Goal: Transaction & Acquisition: Purchase product/service

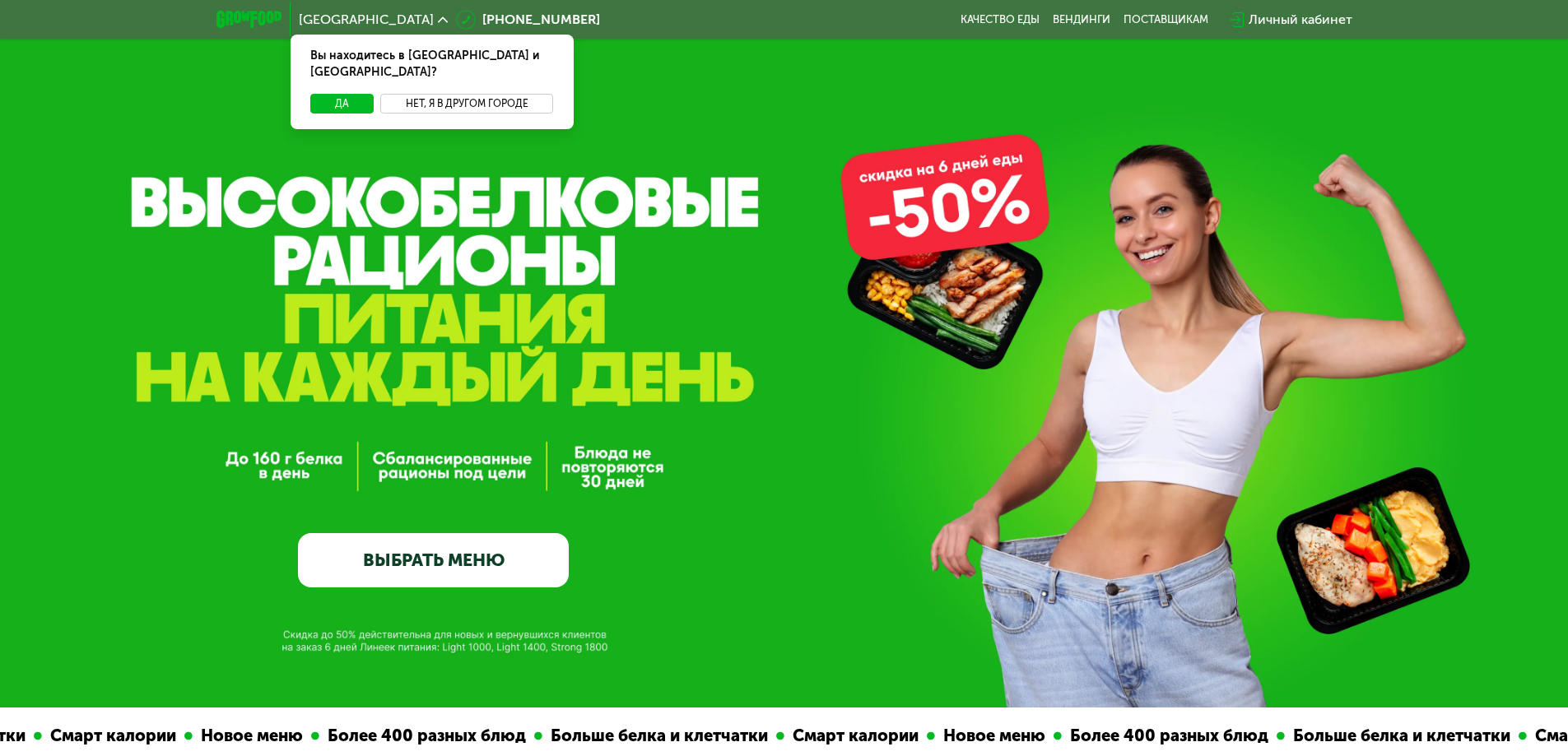
click at [481, 94] on button "Нет, я в другом городе" at bounding box center [467, 104] width 174 height 20
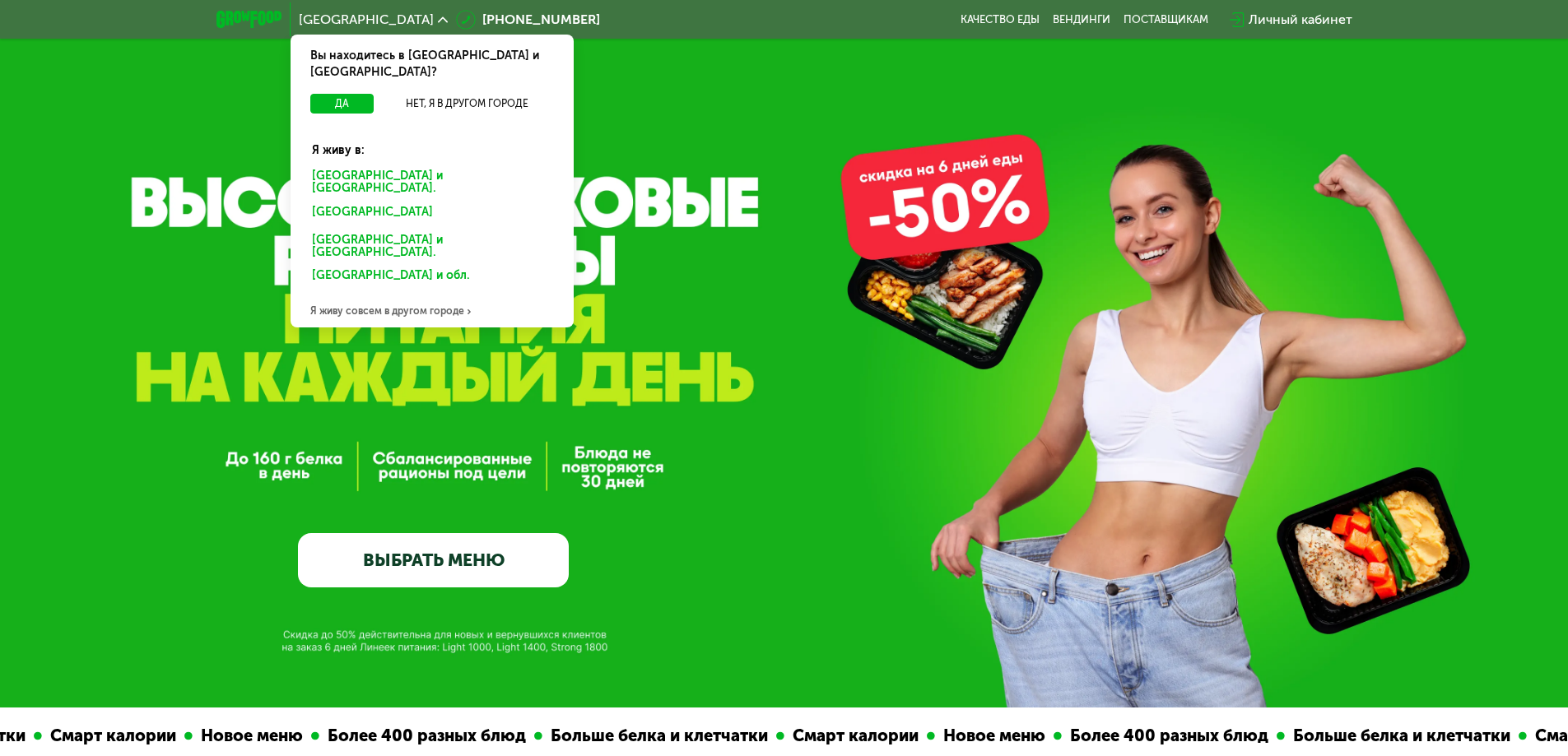
click at [397, 166] on div "Санкт-Петербурге и обл." at bounding box center [432, 183] width 263 height 35
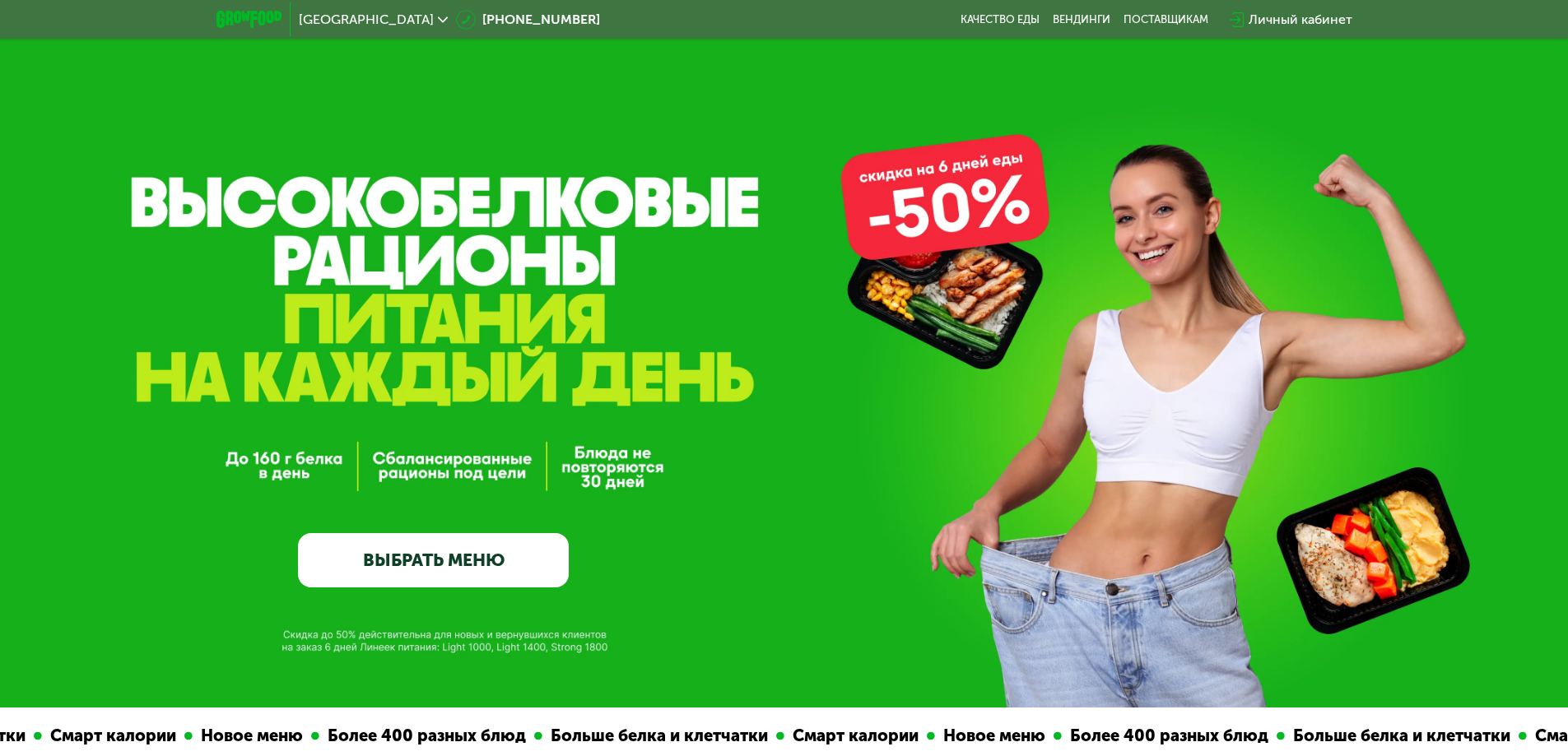
click at [952, 213] on div "GrowFood — доставка правильного питания ВЫБРАТЬ МЕНЮ" at bounding box center [784, 354] width 1568 height 708
click at [937, 311] on div "GrowFood — доставка правильного питания ВЫБРАТЬ МЕНЮ" at bounding box center [784, 418] width 1568 height 337
click at [460, 567] on link "ВЫБРАТЬ МЕНЮ" at bounding box center [433, 560] width 271 height 54
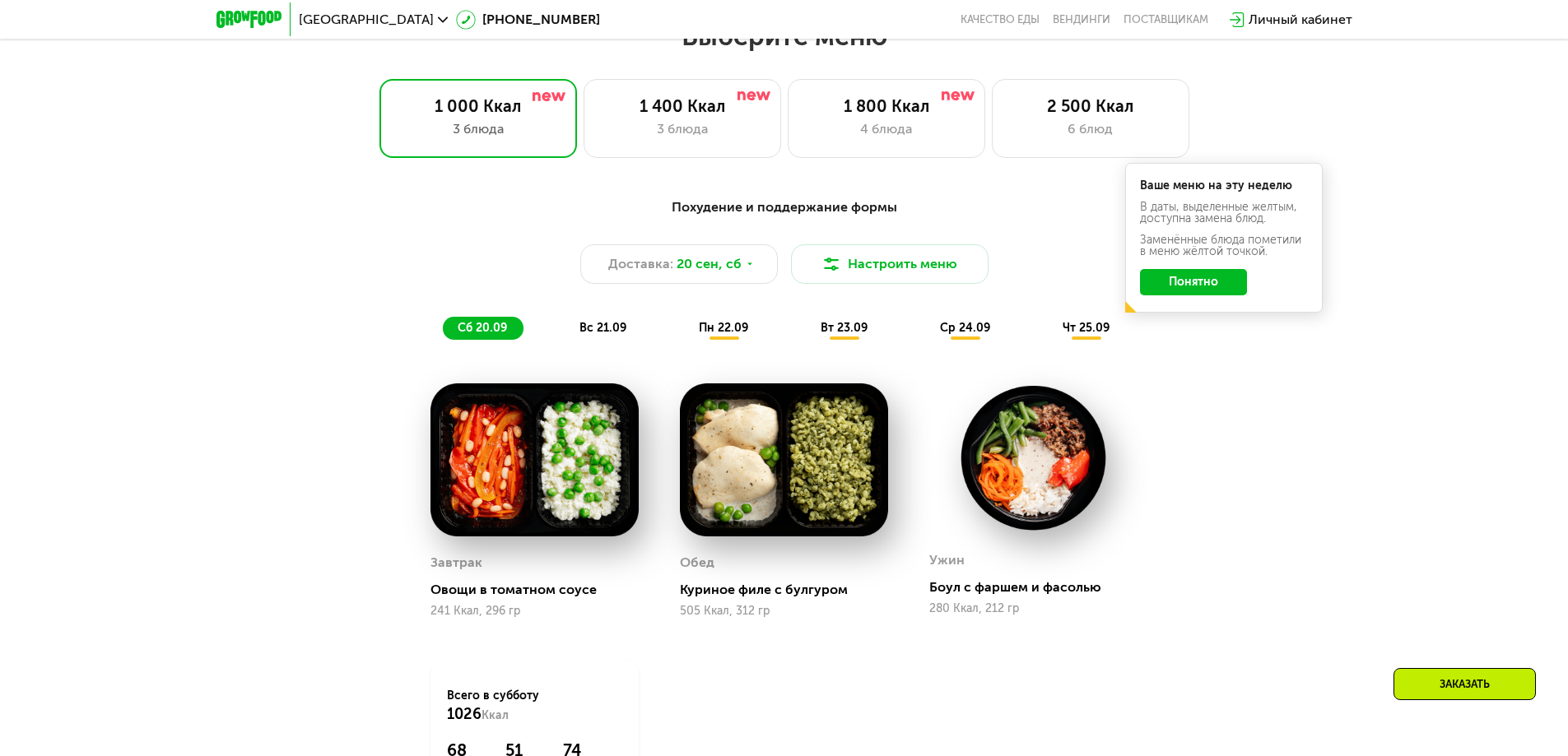
scroll to position [1282, 0]
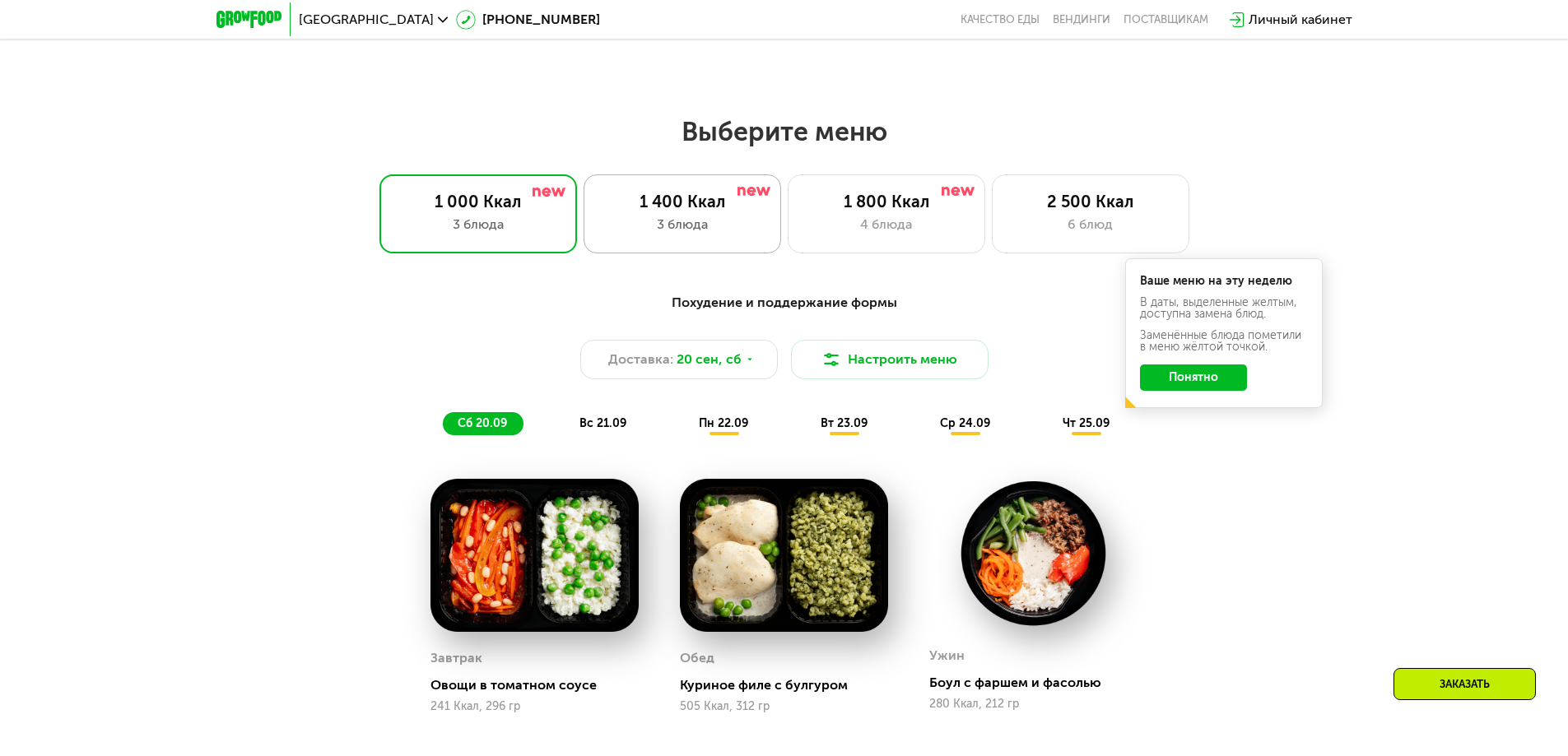
click at [666, 219] on div "1 400 Ккал 3 блюда" at bounding box center [682, 214] width 197 height 79
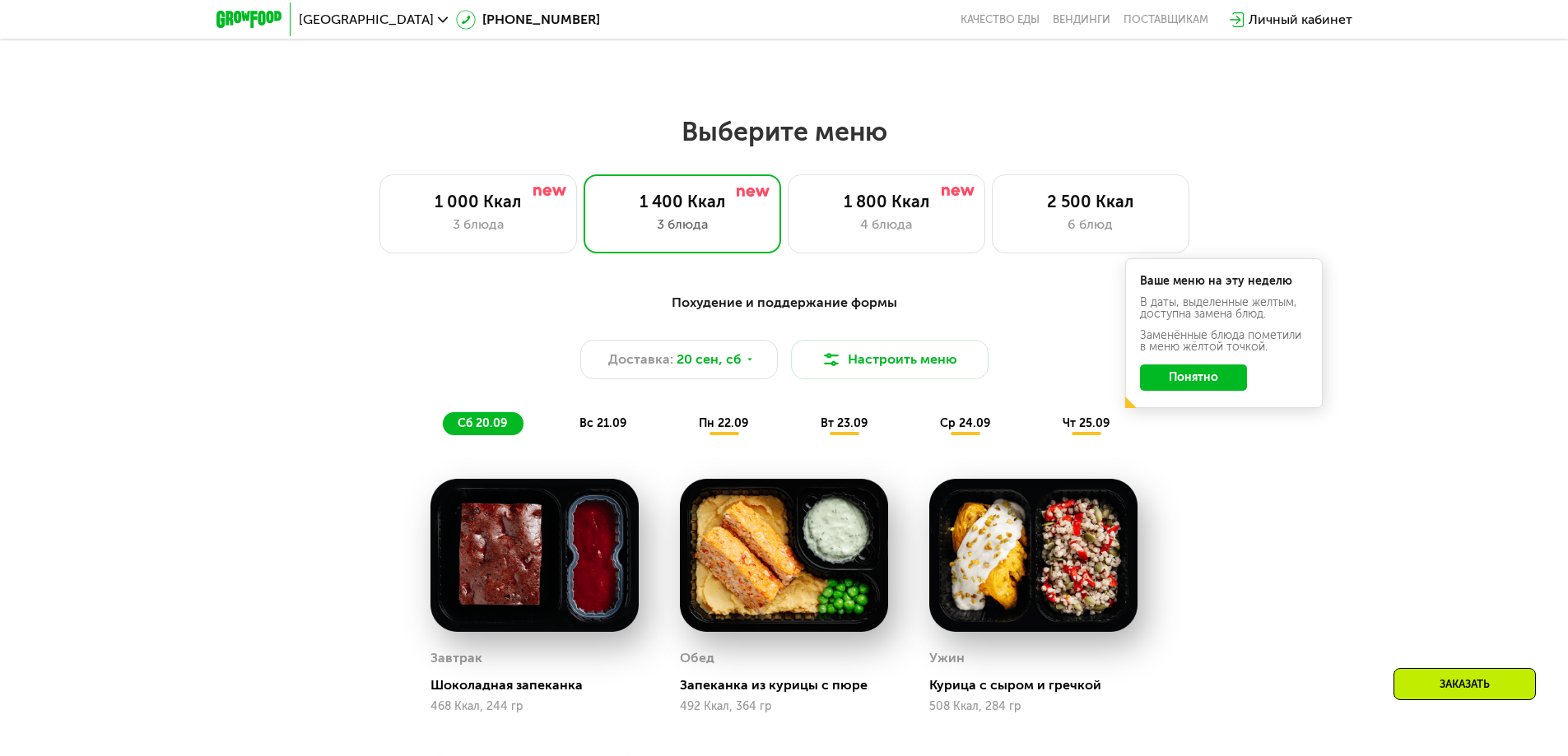
click at [1195, 385] on button "Понятно" at bounding box center [1193, 378] width 107 height 27
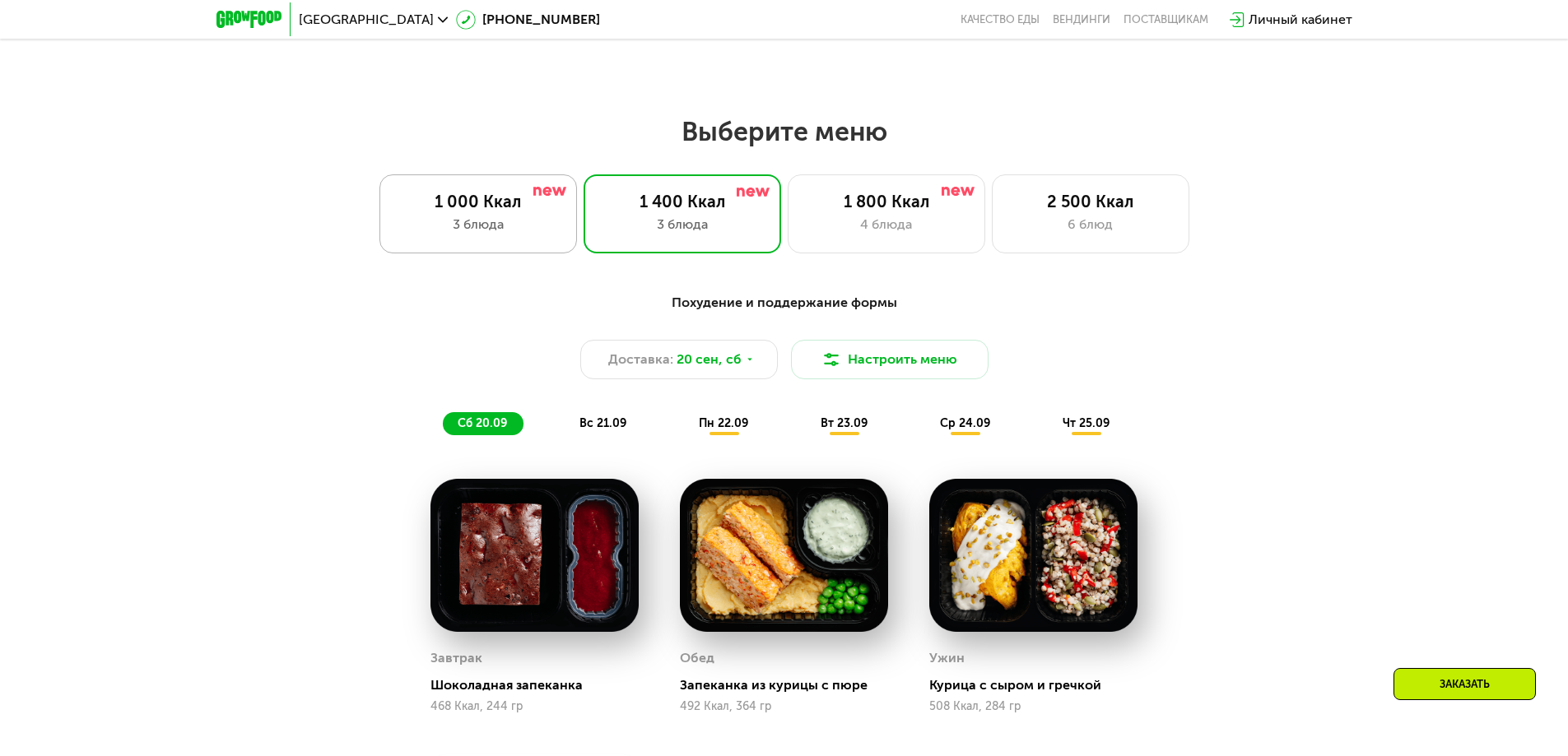
click at [478, 211] on div "1 000 Ккал" at bounding box center [478, 201] width 163 height 20
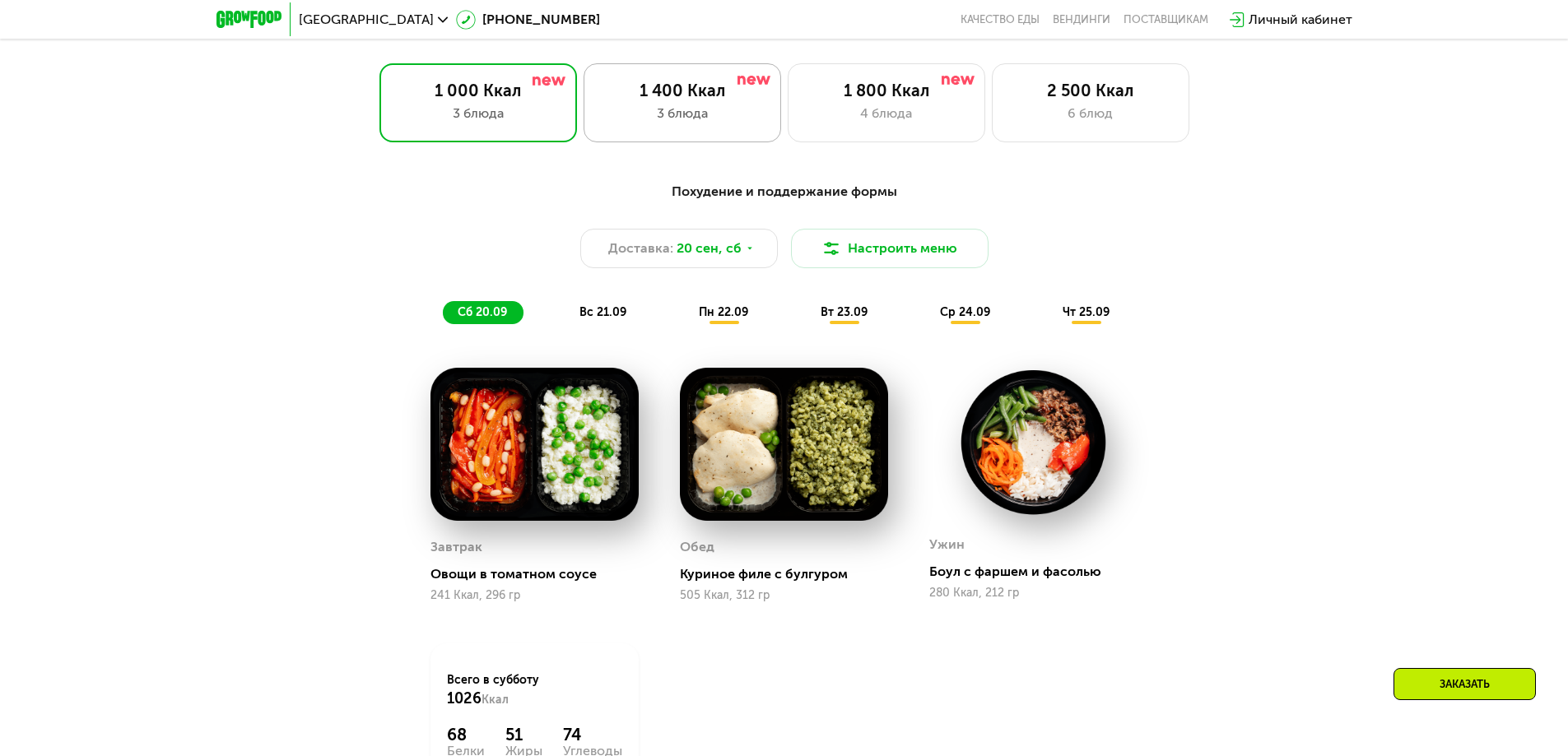
scroll to position [1365, 0]
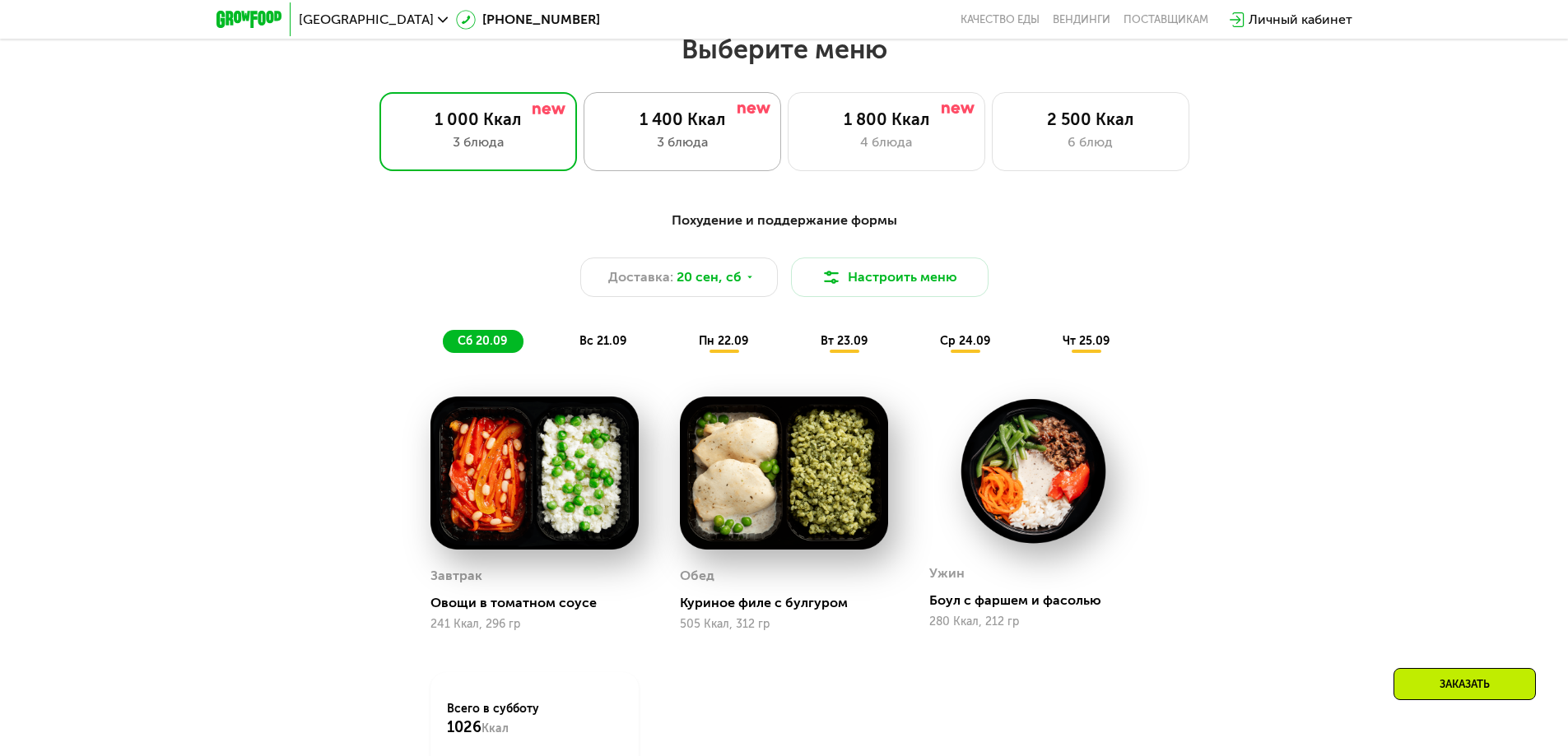
click at [676, 146] on div "3 блюда" at bounding box center [683, 142] width 163 height 20
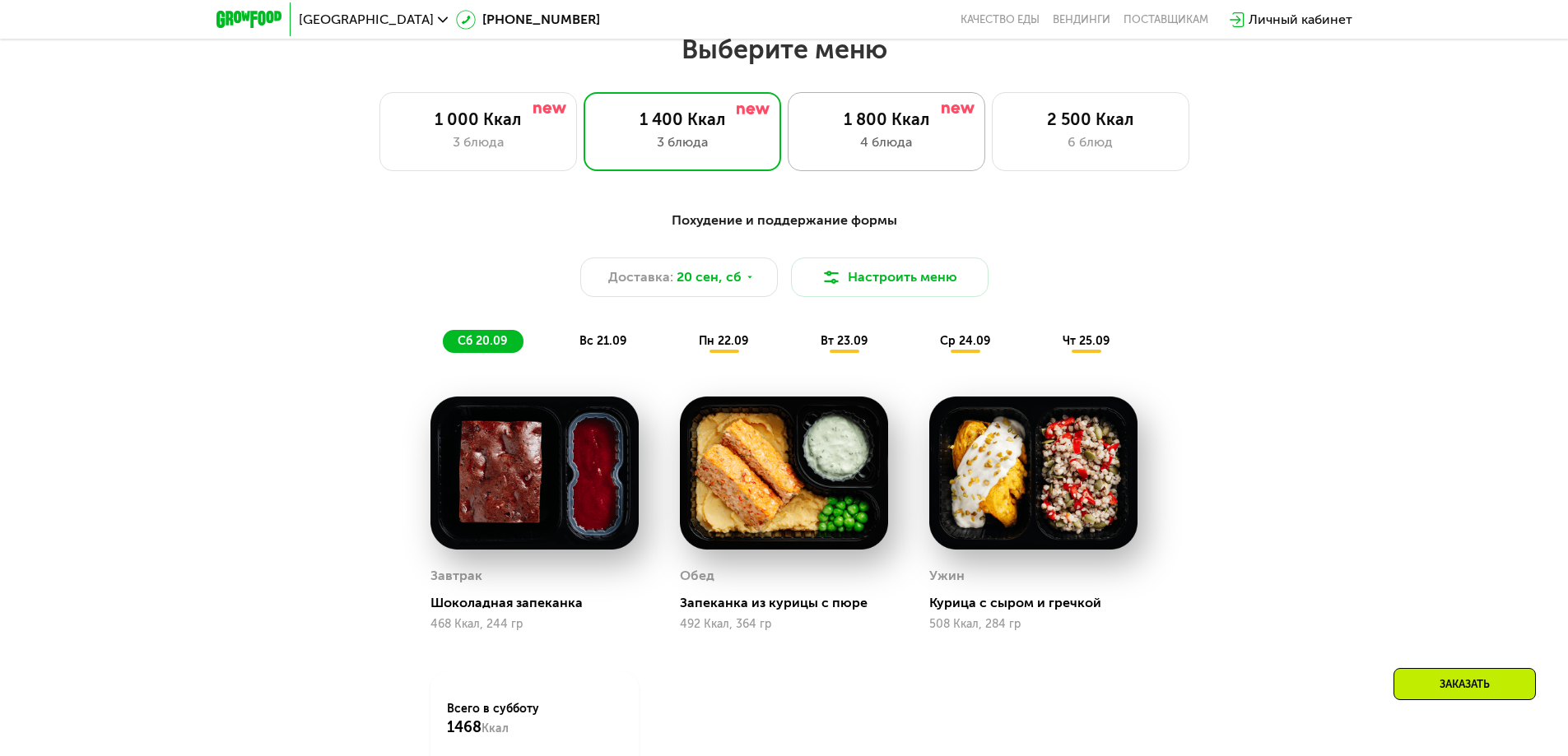
click at [891, 145] on div "4 блюда" at bounding box center [887, 142] width 163 height 20
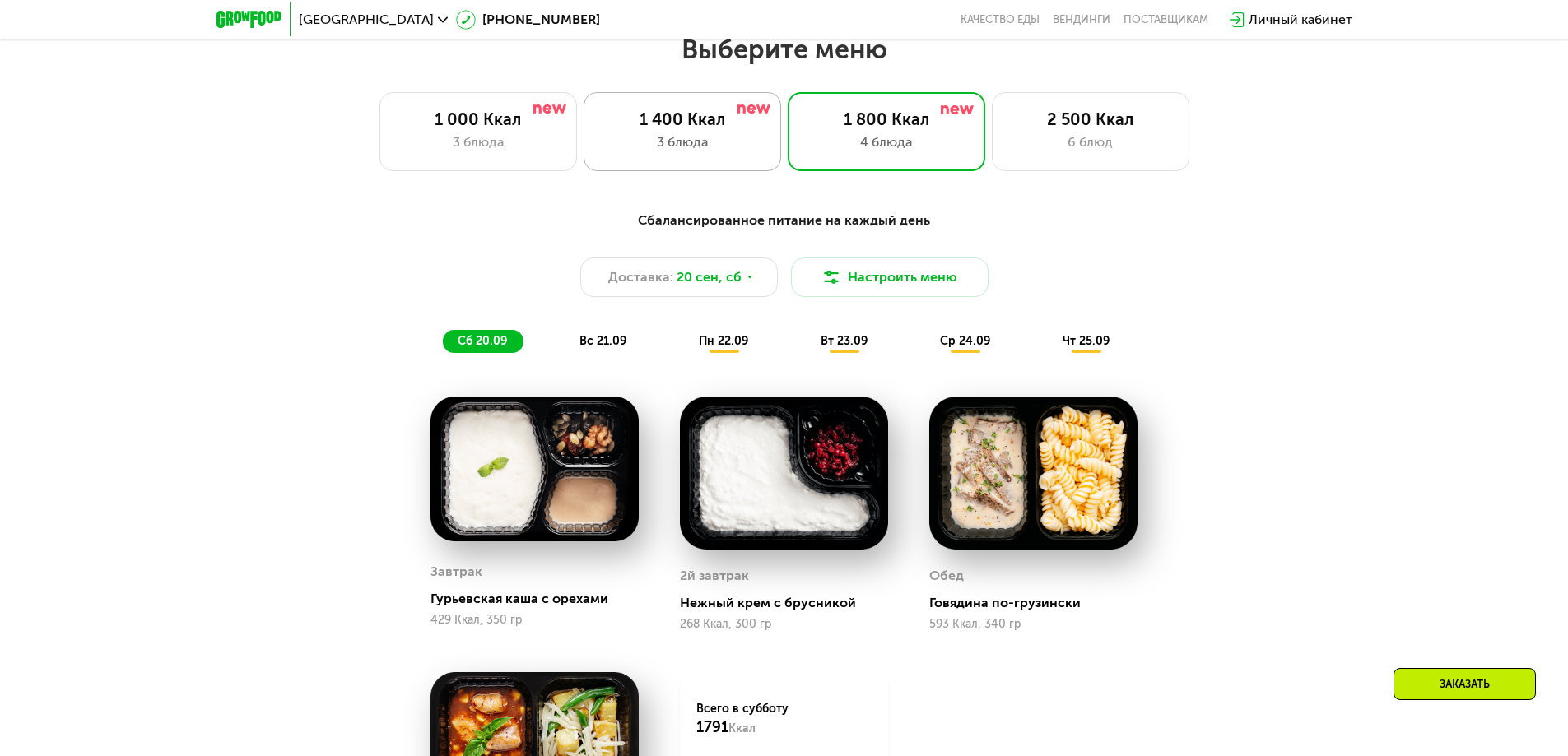
click at [704, 137] on div "3 блюда" at bounding box center [683, 142] width 163 height 20
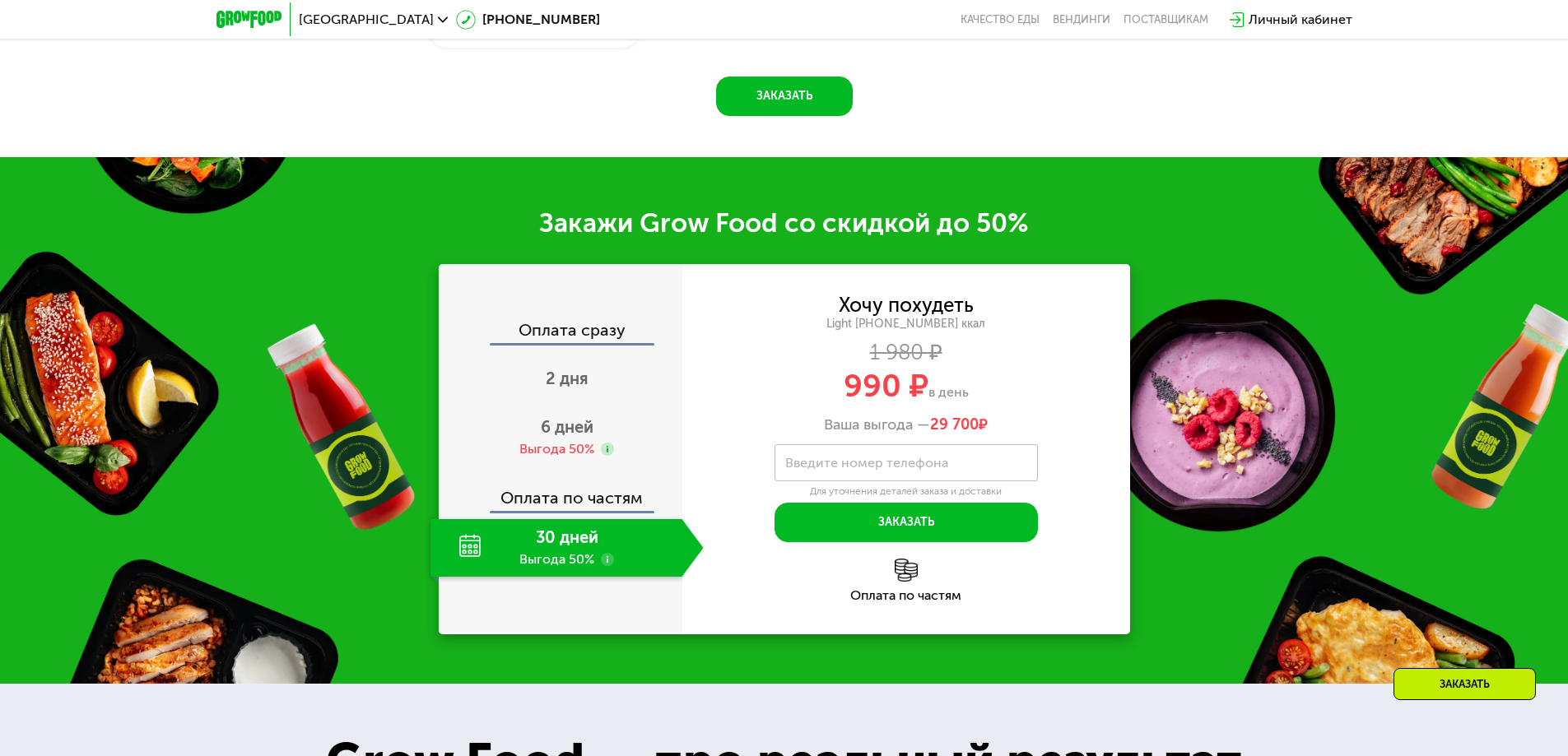
scroll to position [2187, 0]
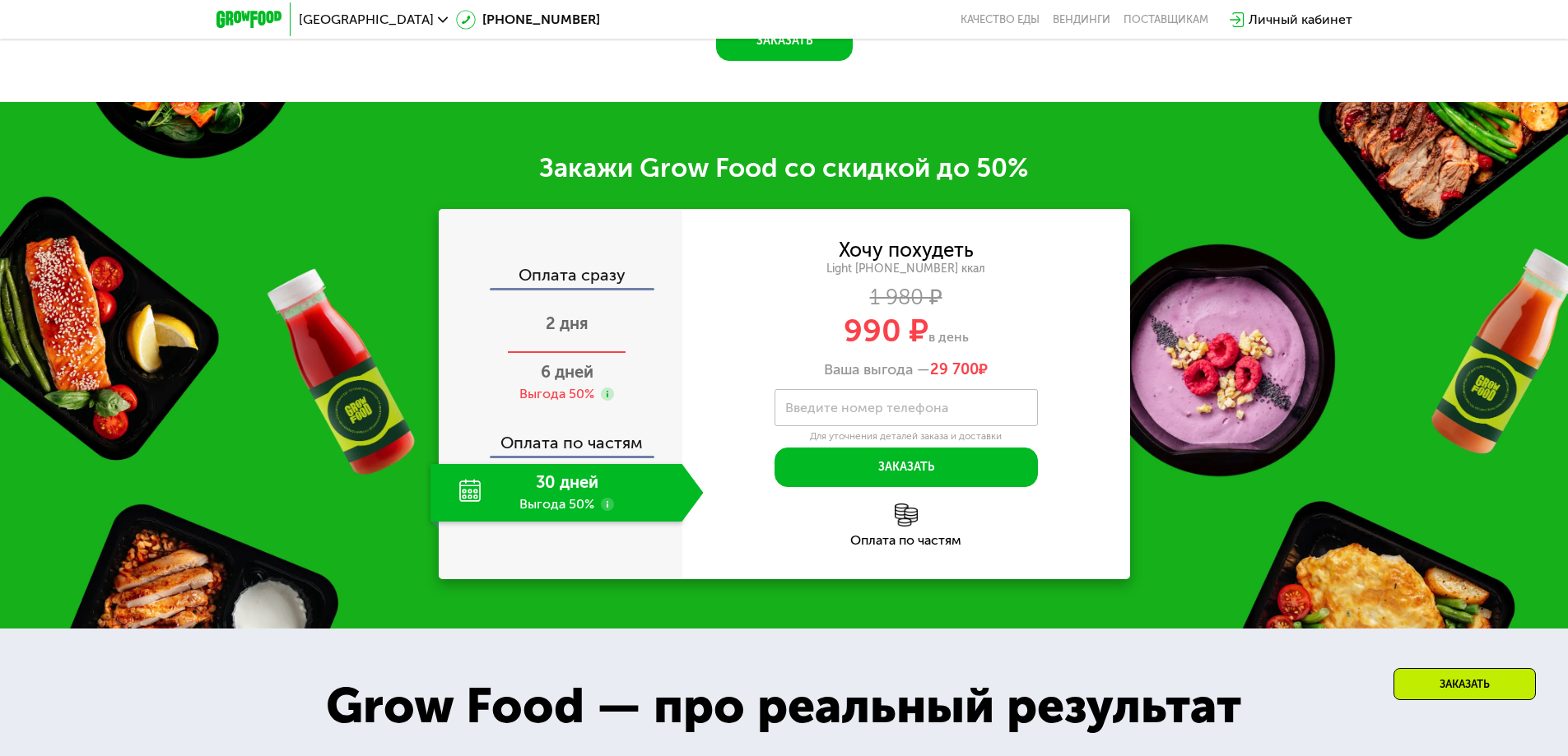
click at [551, 321] on span "2 дня" at bounding box center [566, 324] width 42 height 20
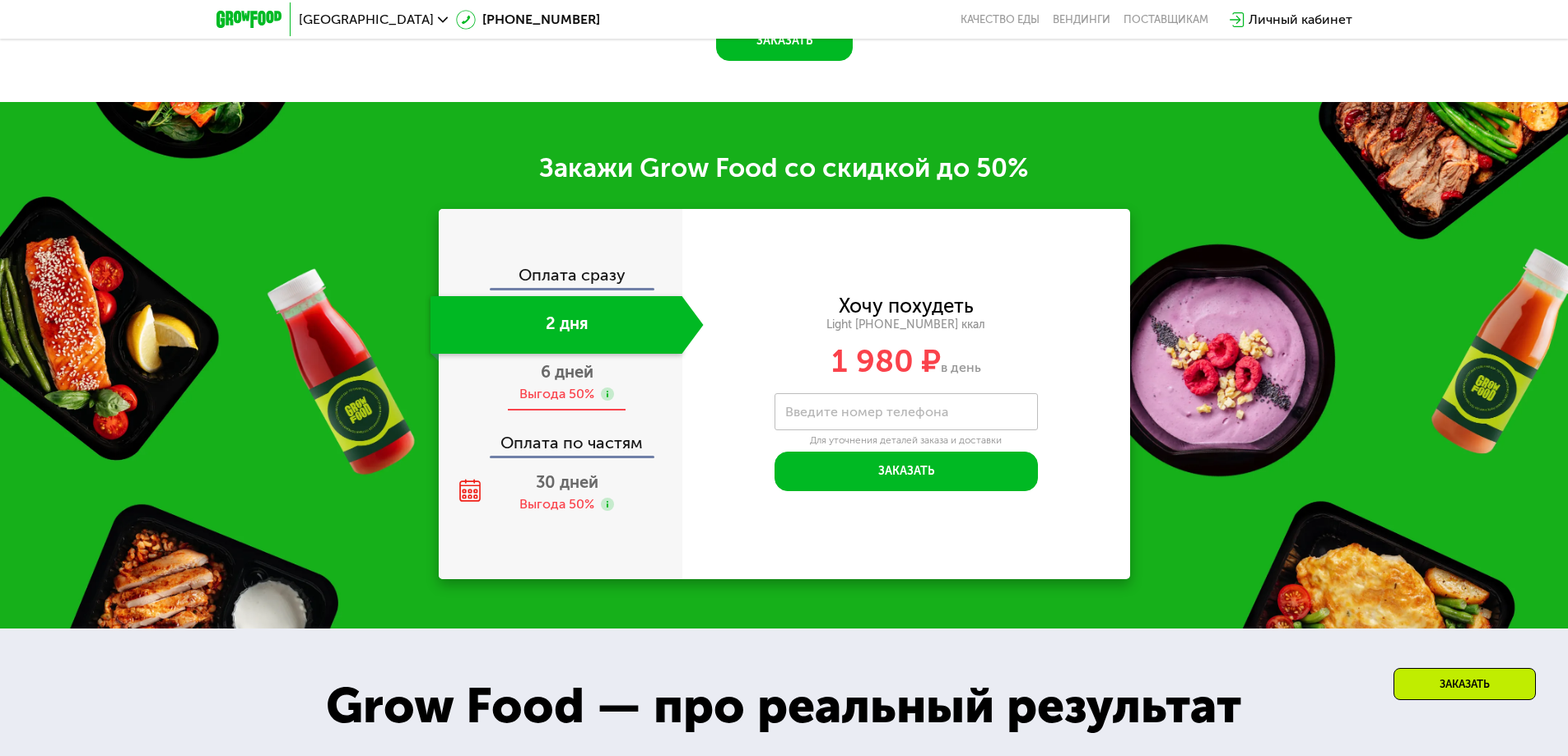
click at [576, 382] on span "6 дней" at bounding box center [566, 372] width 52 height 20
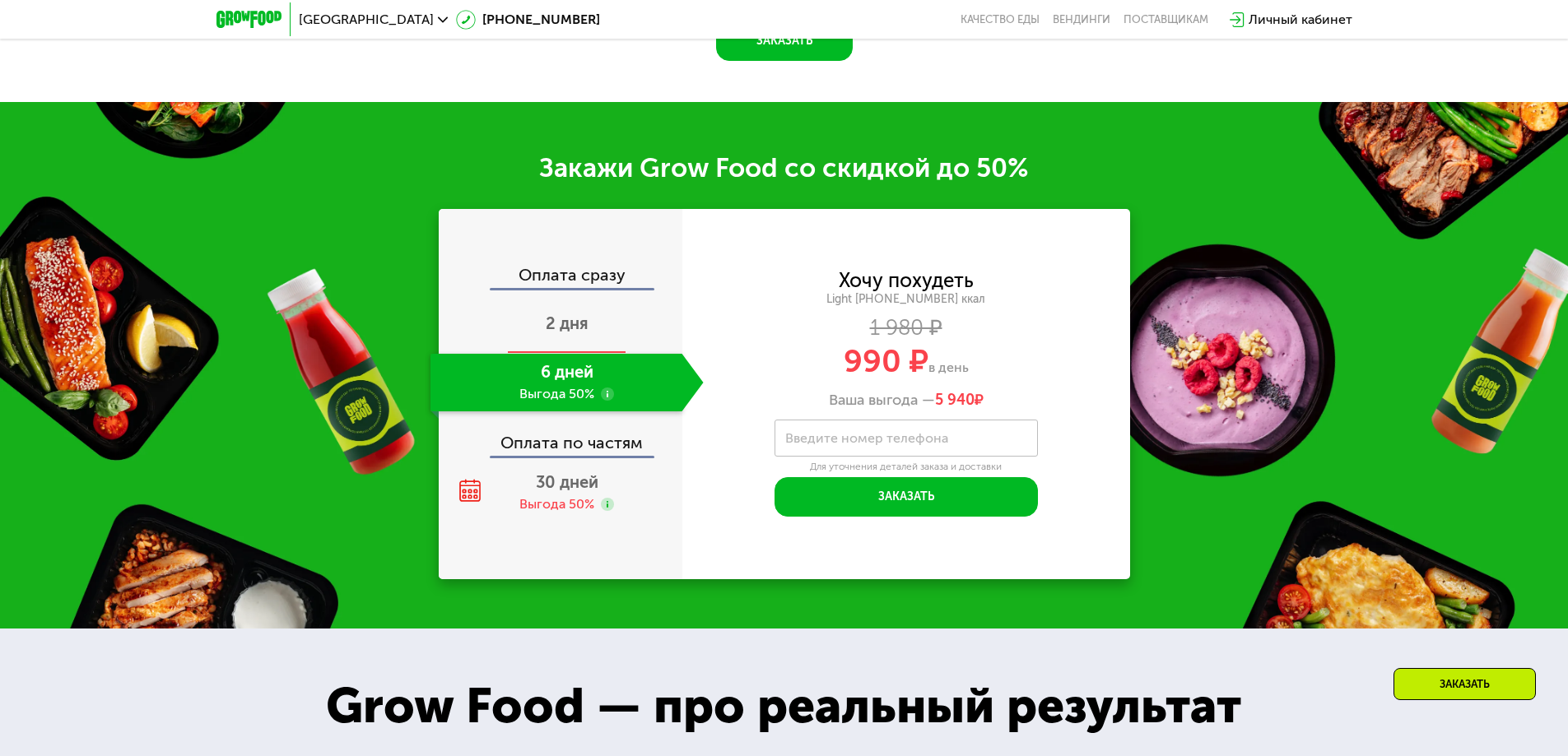
click at [597, 331] on div "2 дня" at bounding box center [567, 325] width 273 height 57
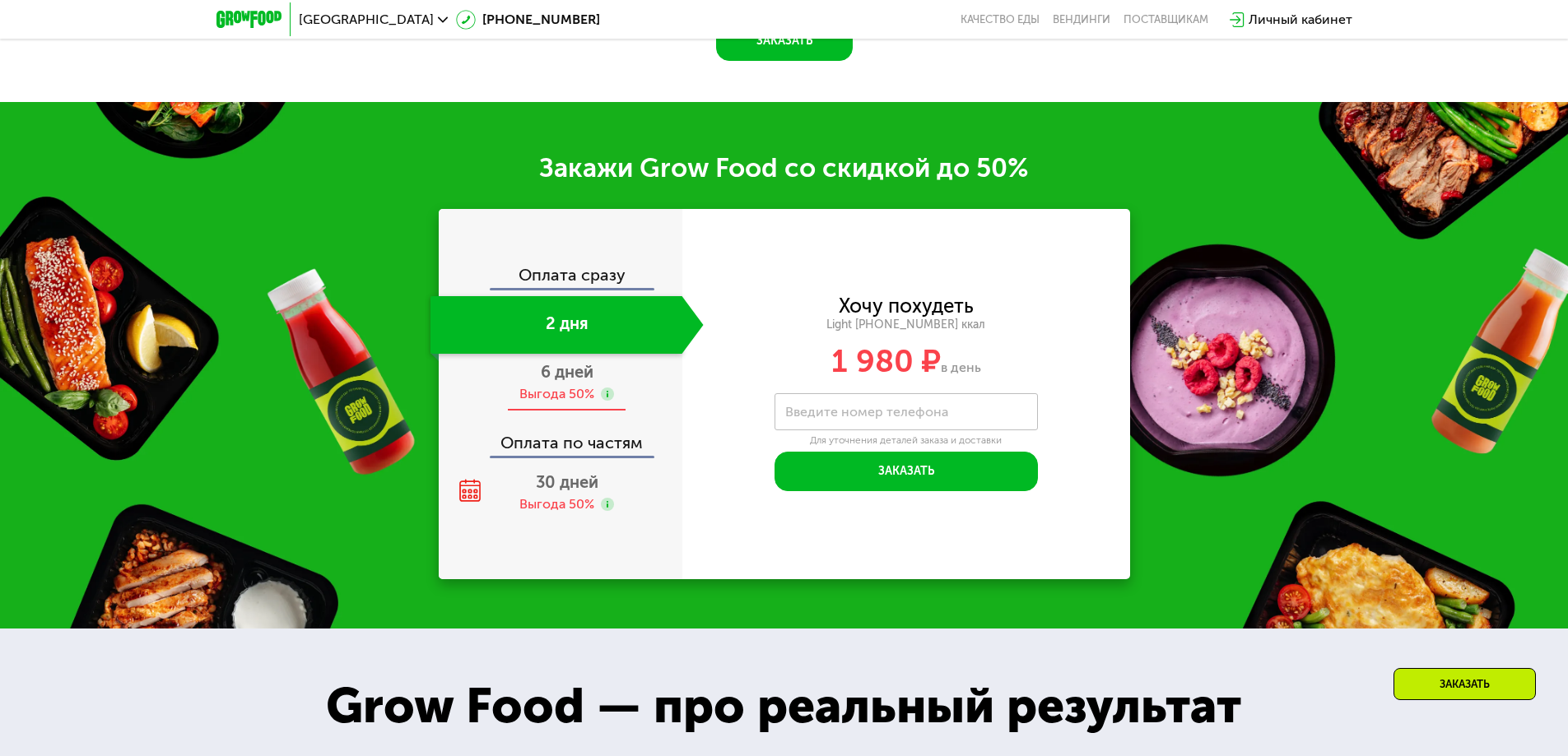
click at [556, 402] on div "Выгода 50%" at bounding box center [557, 395] width 75 height 18
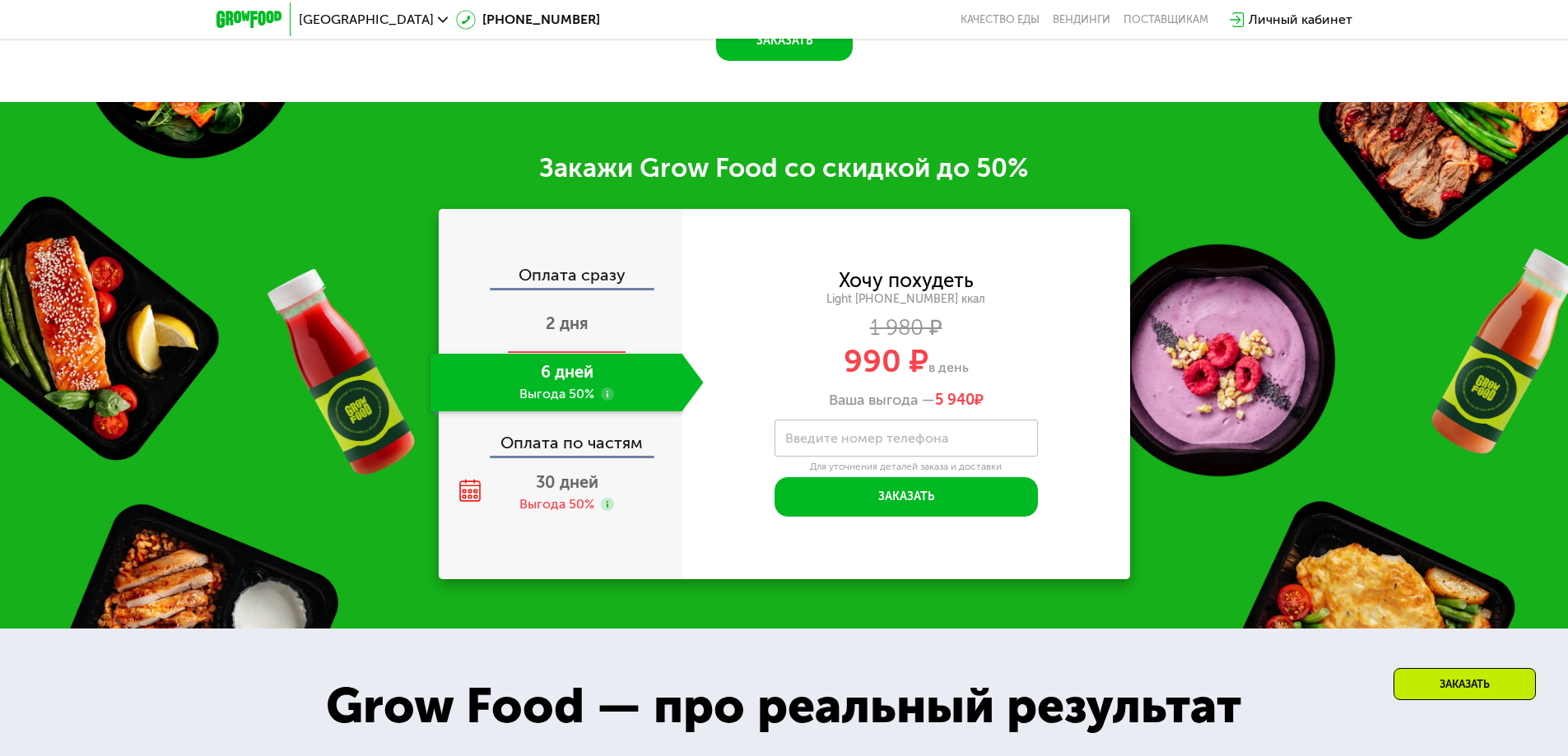
click at [605, 319] on div "2 дня" at bounding box center [567, 325] width 273 height 57
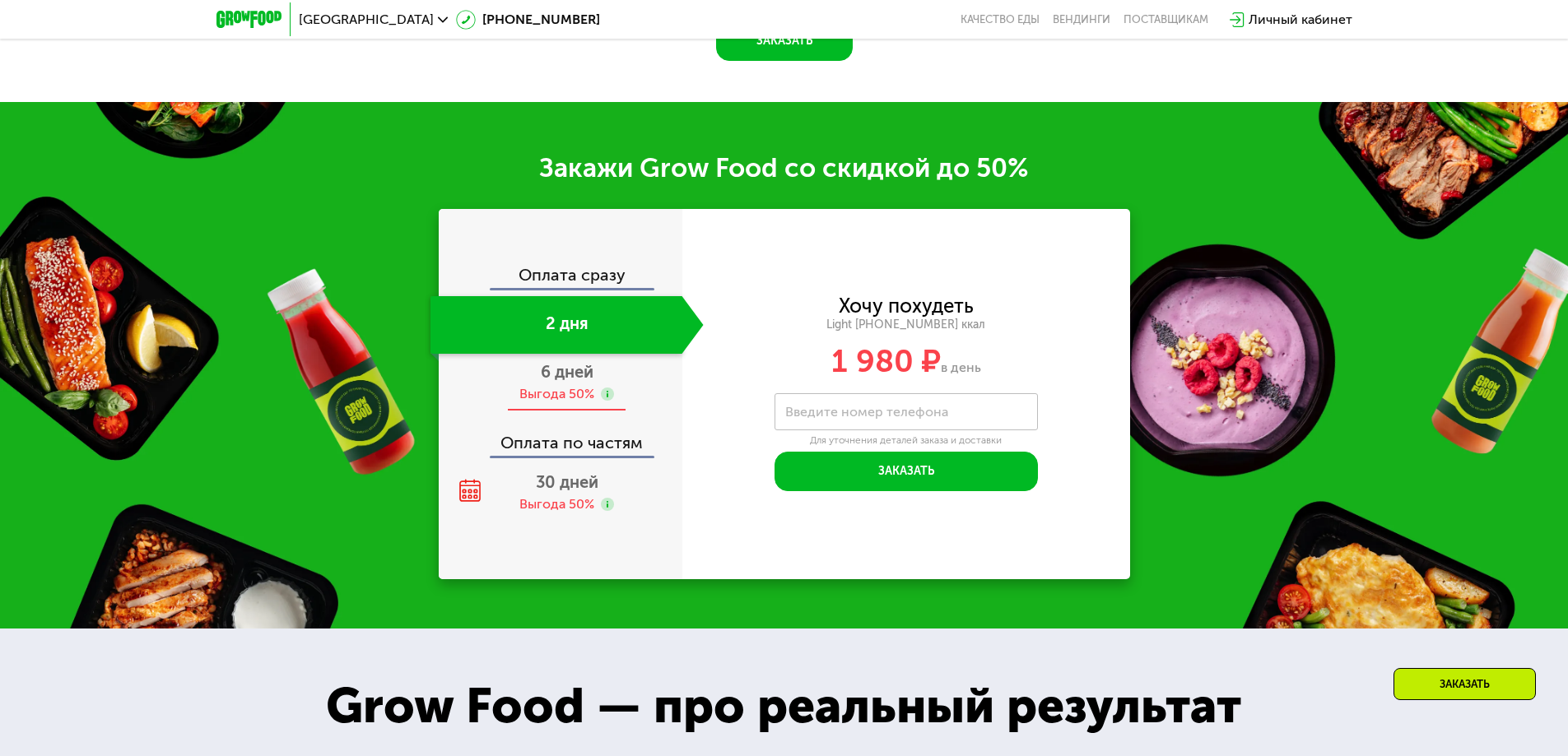
click at [589, 382] on span "6 дней" at bounding box center [566, 372] width 52 height 20
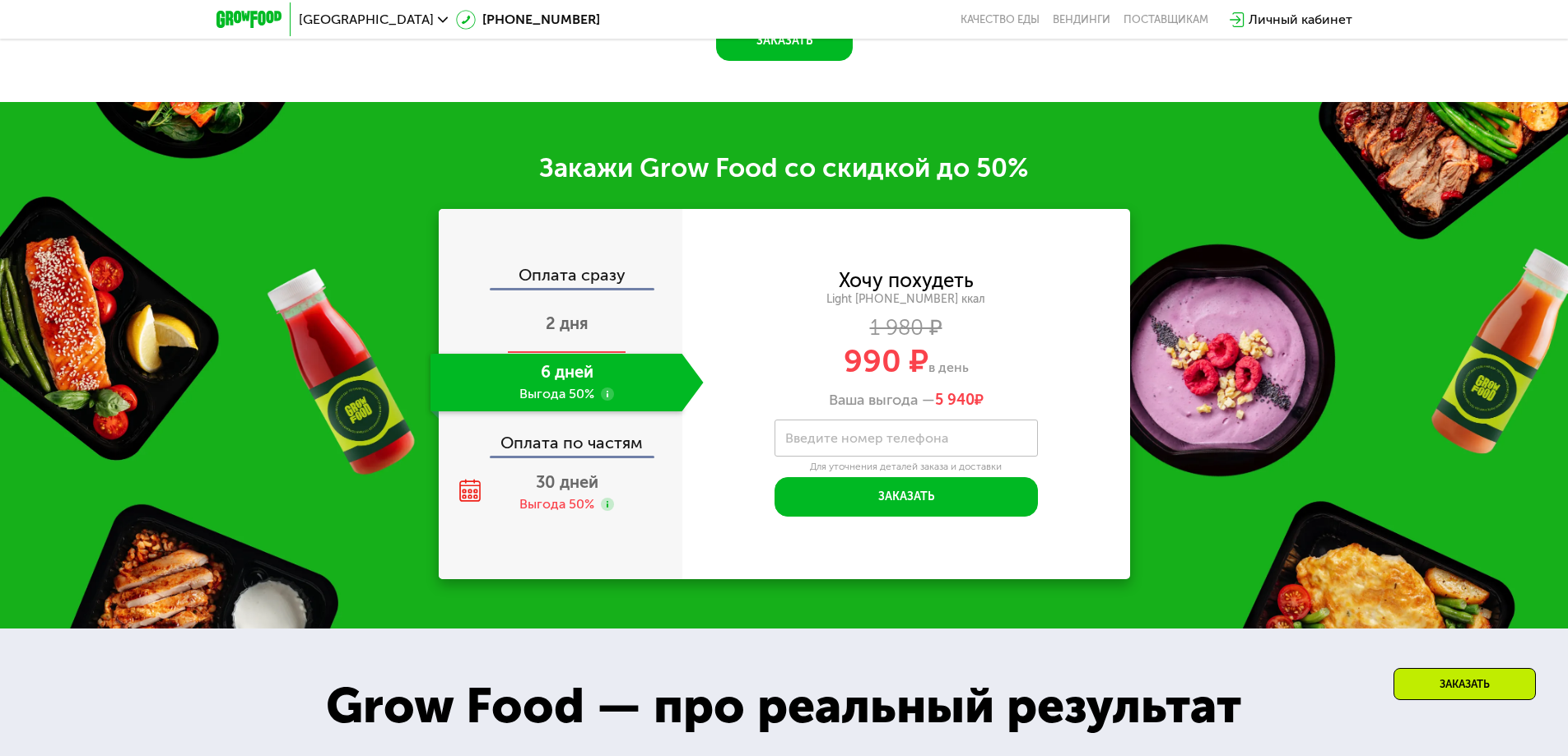
click at [602, 332] on div "2 дня" at bounding box center [567, 325] width 273 height 57
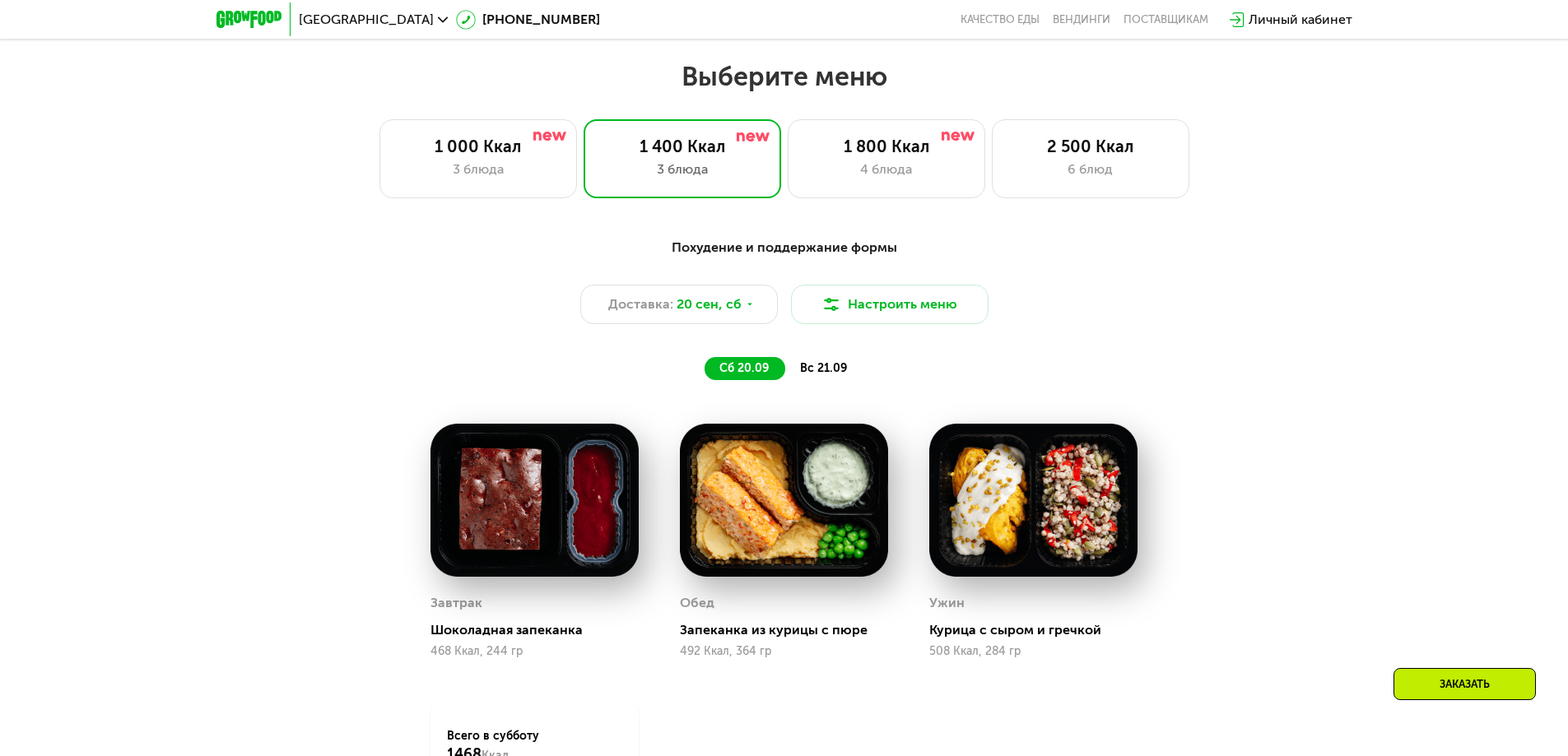
scroll to position [1282, 0]
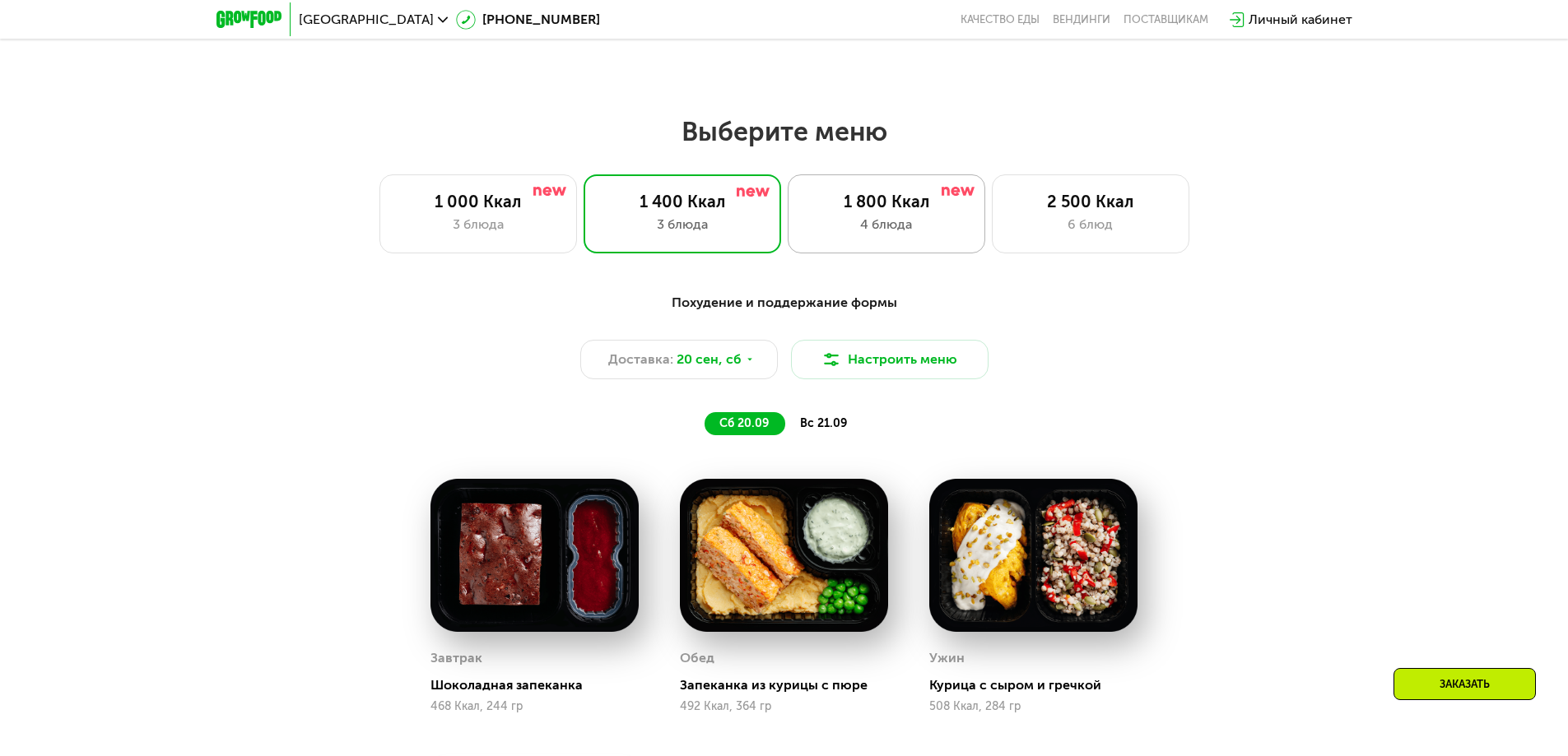
click at [893, 205] on div "1 800 Ккал" at bounding box center [887, 201] width 163 height 20
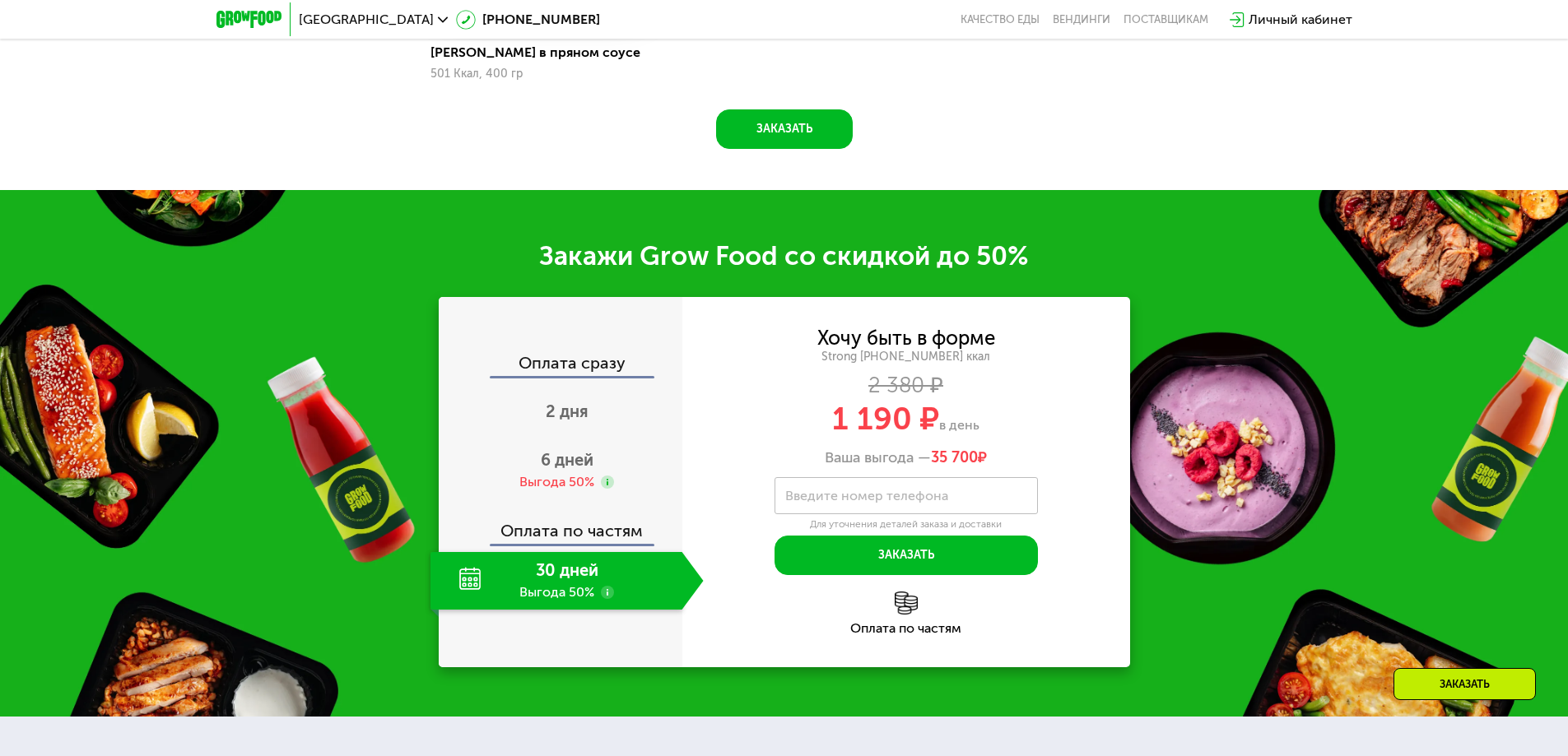
scroll to position [2187, 0]
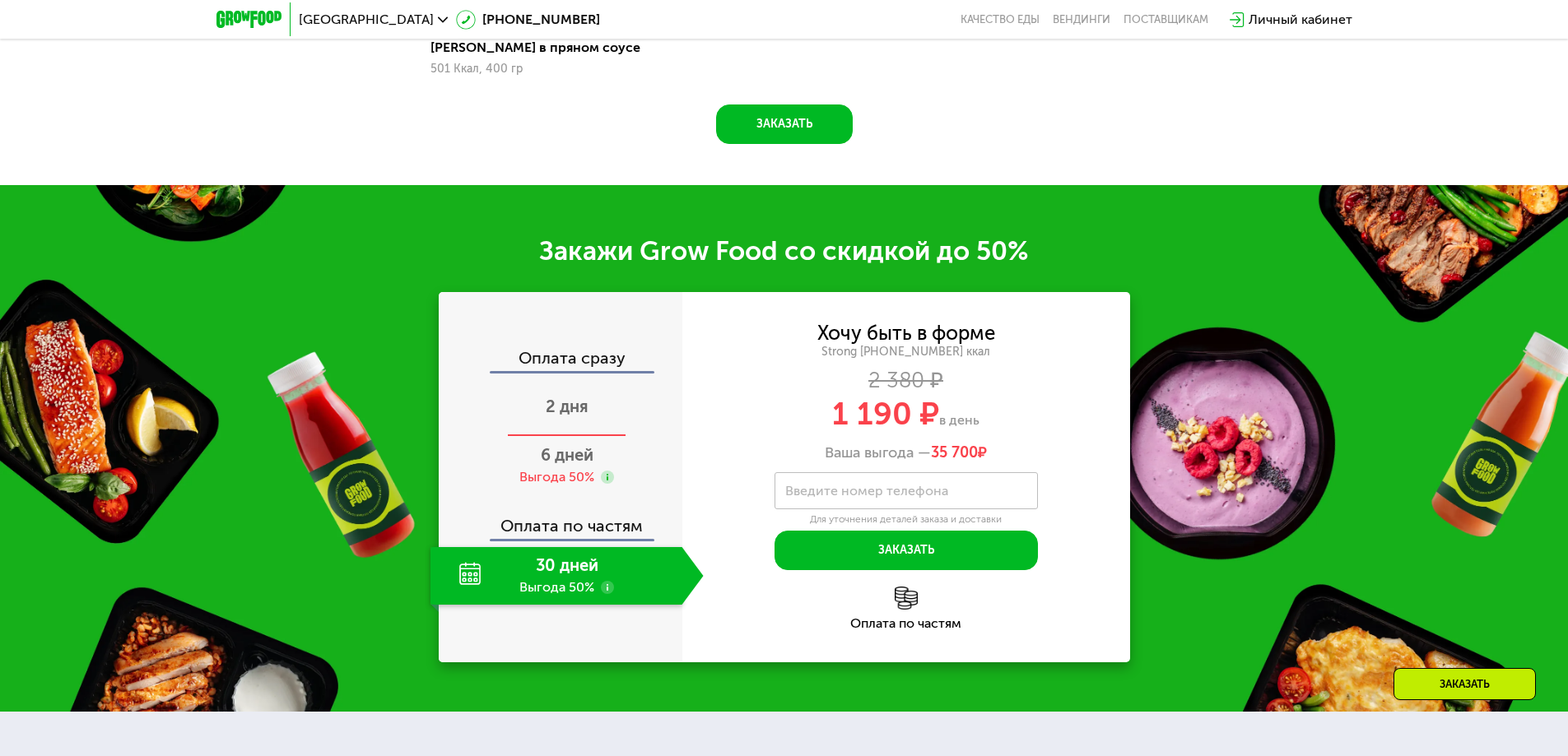
click at [583, 407] on span "2 дня" at bounding box center [566, 406] width 42 height 20
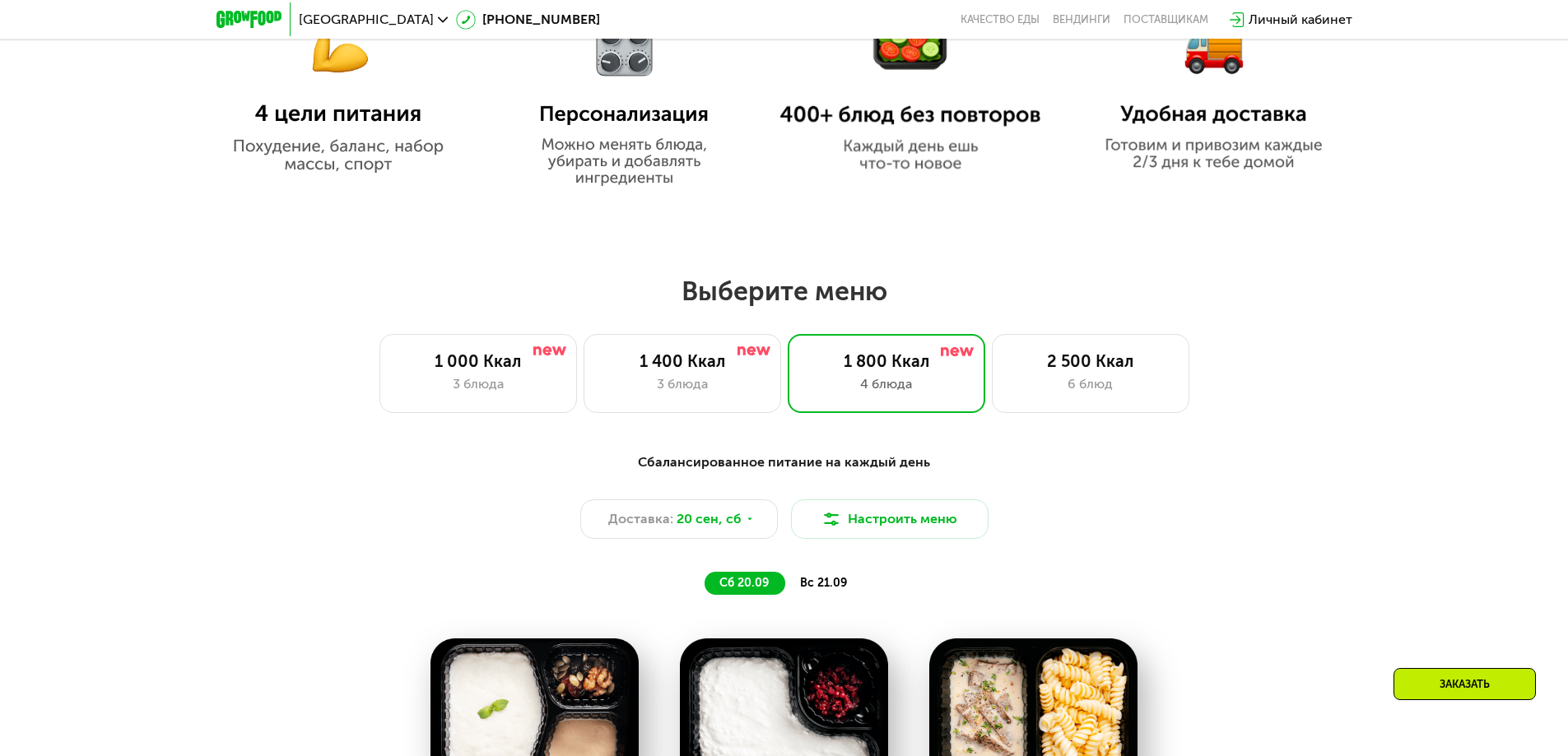
scroll to position [1117, 0]
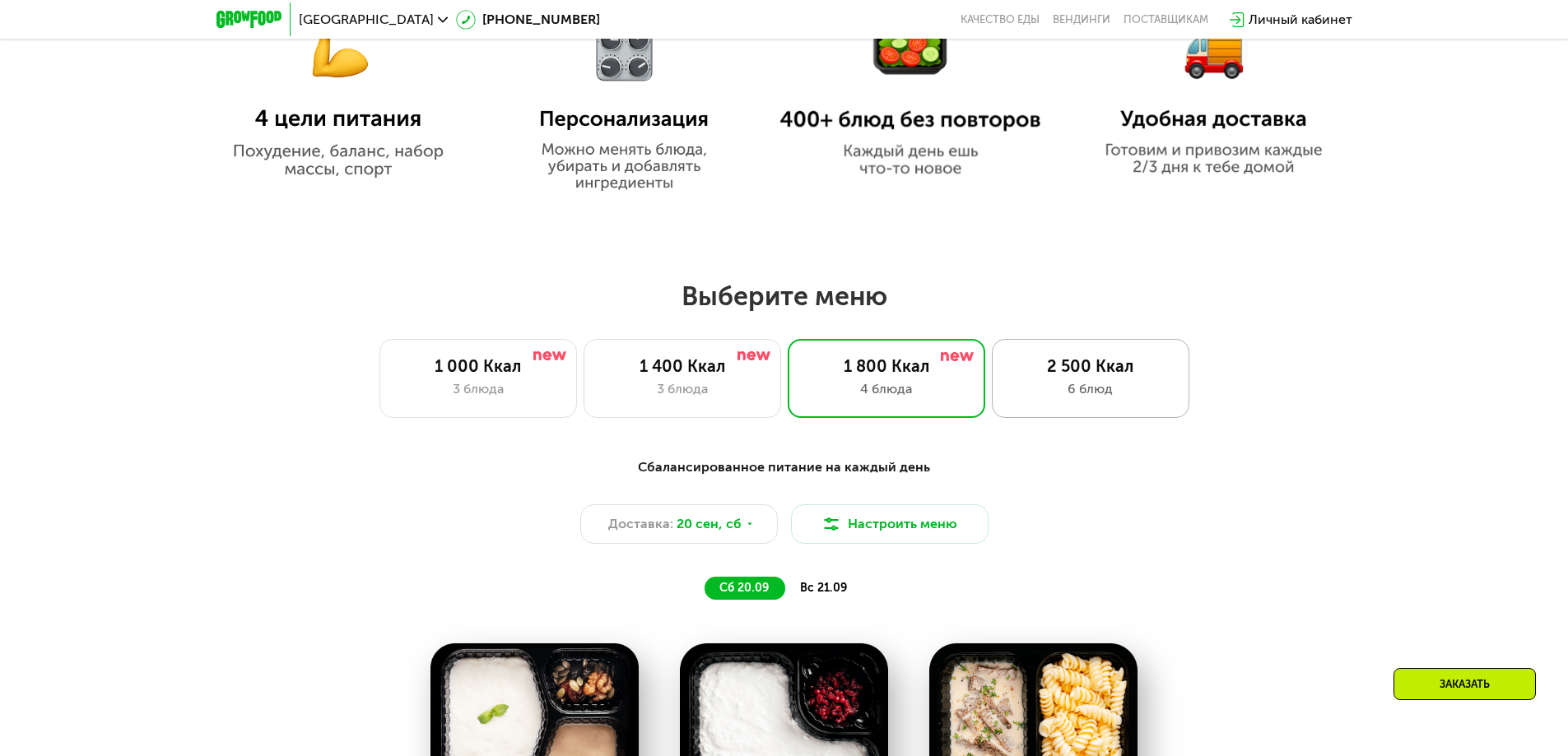
click at [1107, 376] on div "2 500 Ккал" at bounding box center [1091, 366] width 163 height 20
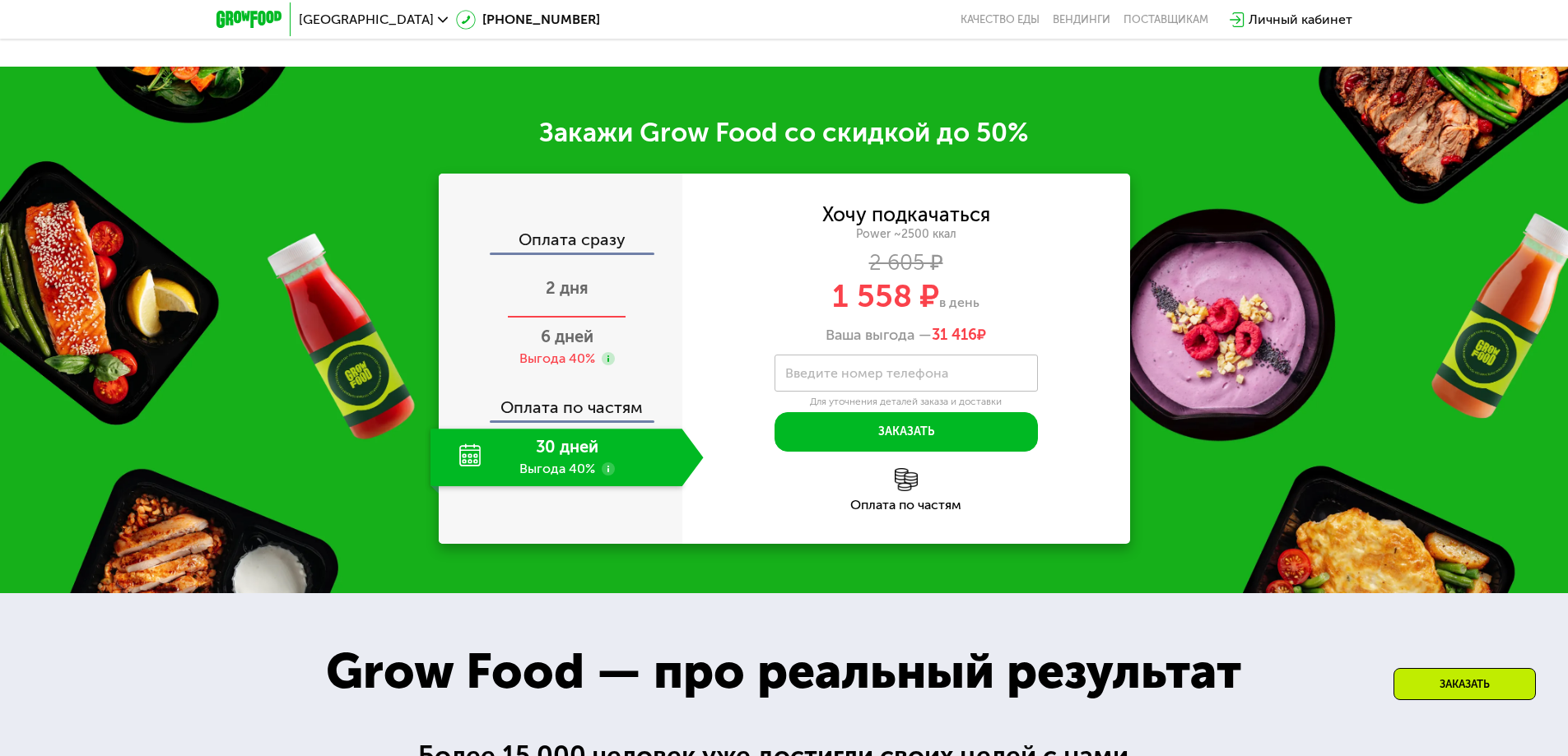
click at [551, 296] on div "2 дня" at bounding box center [567, 289] width 273 height 57
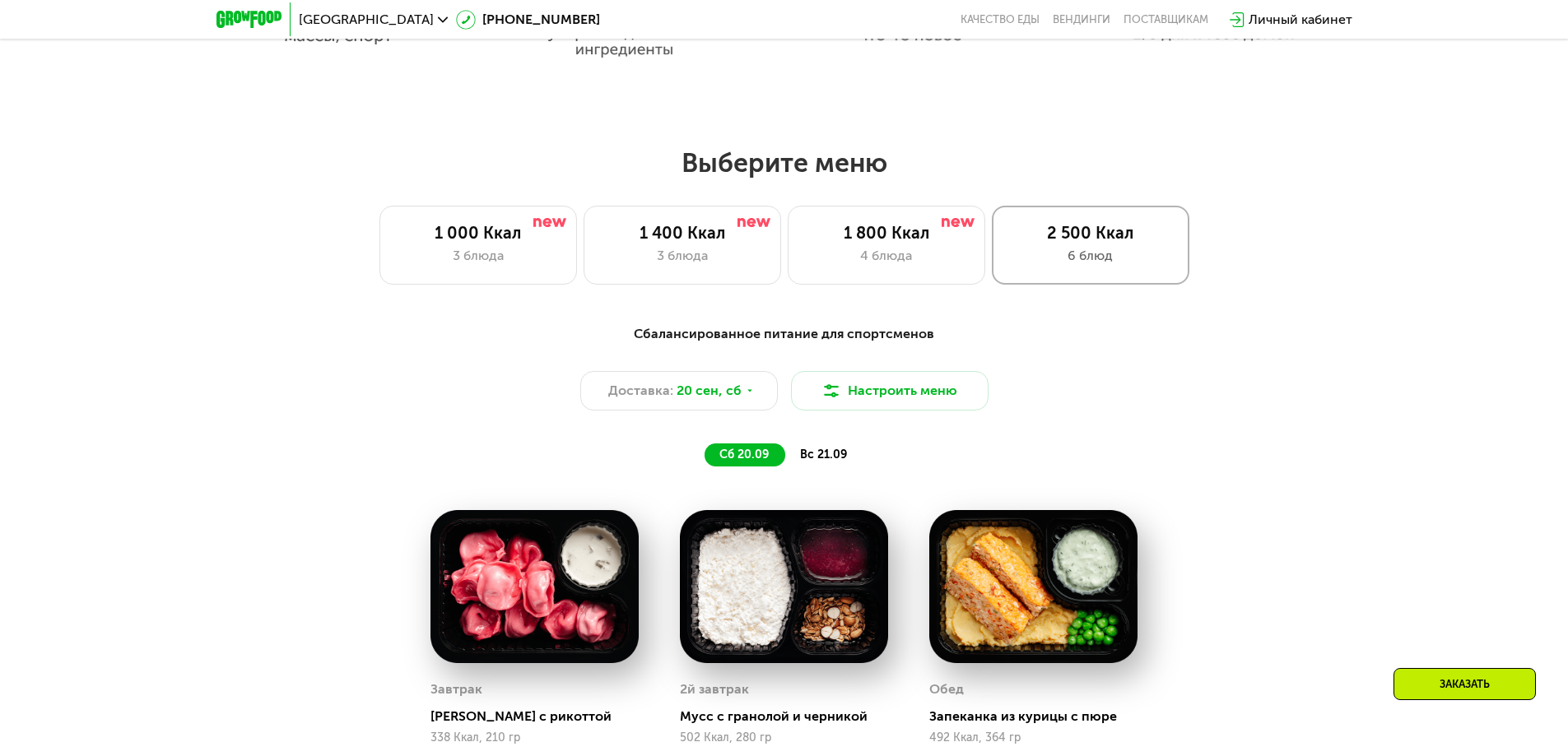
scroll to position [1100, 0]
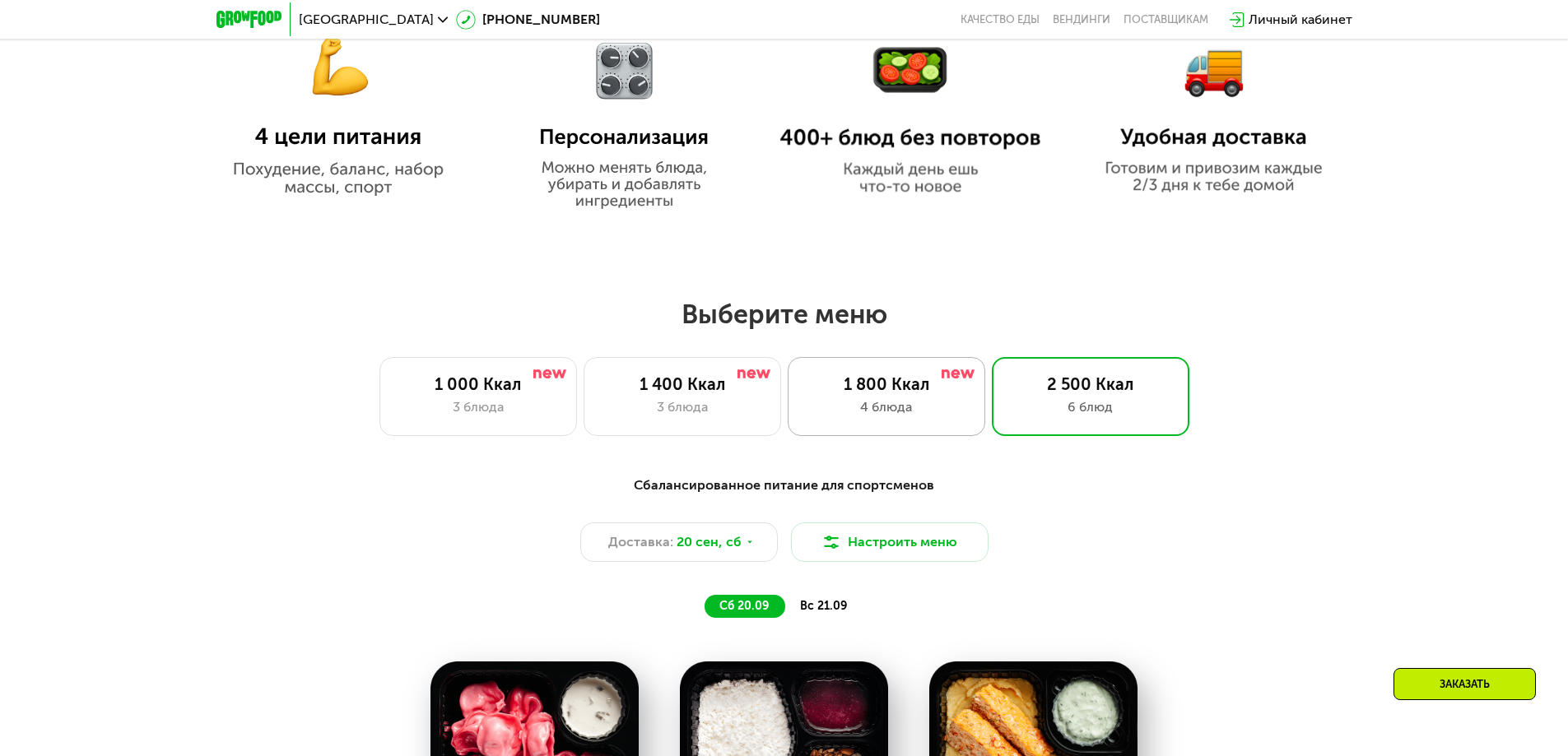
click at [908, 401] on div "1 800 Ккал 4 блюда" at bounding box center [886, 396] width 197 height 79
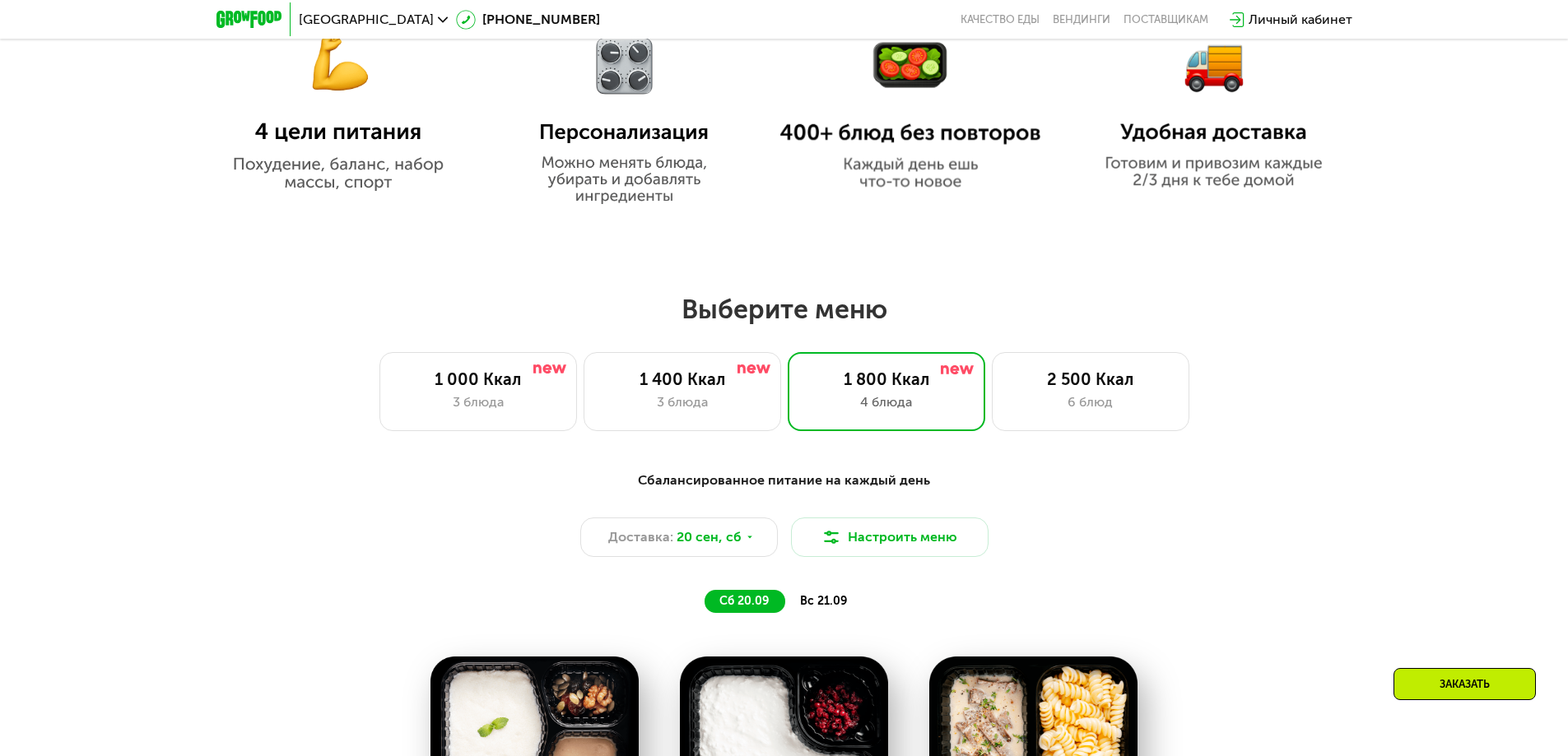
scroll to position [1264, 0]
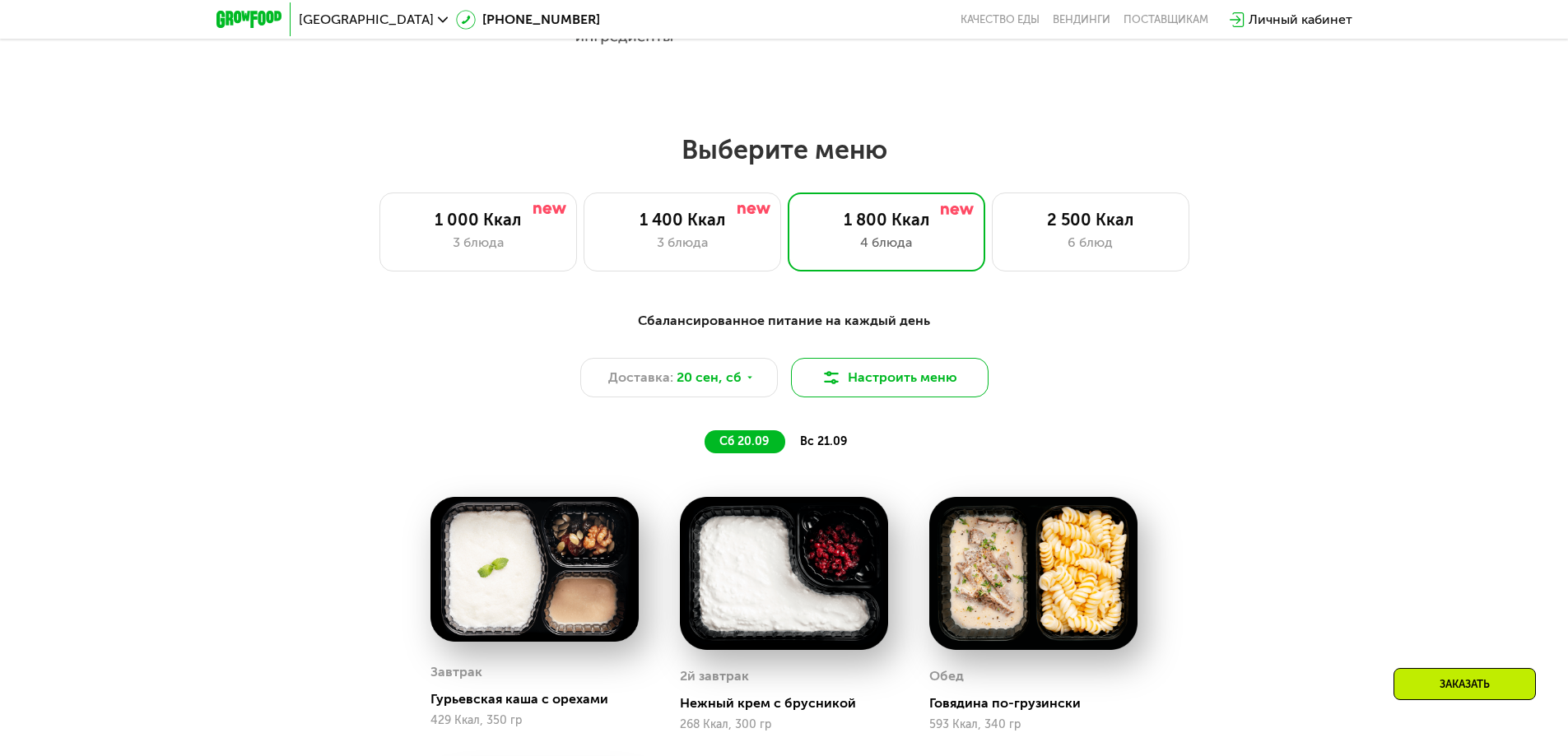
click at [893, 392] on button "Настроить меню" at bounding box center [889, 377] width 197 height 39
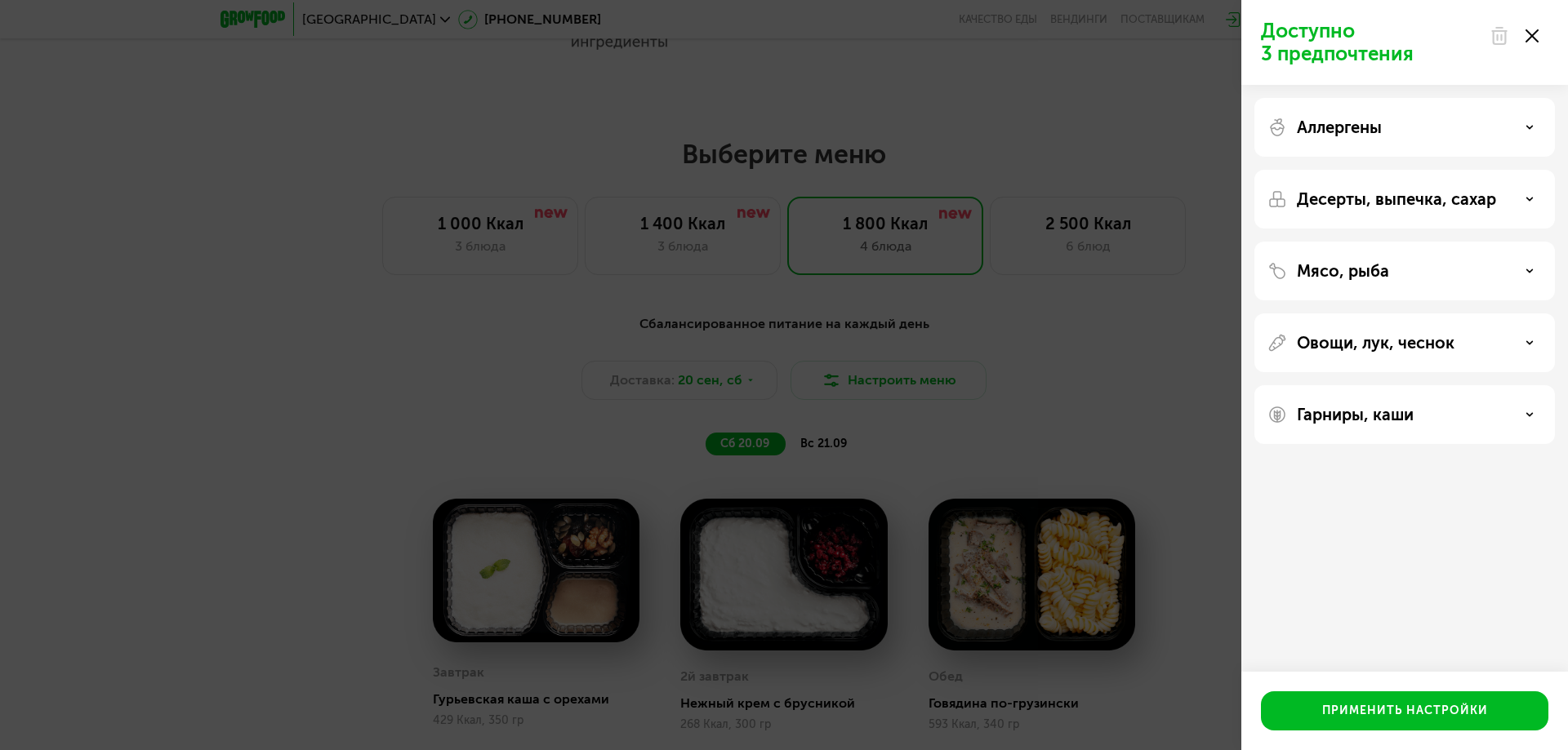
click at [1412, 268] on div "Мясо, рыба" at bounding box center [1404, 271] width 274 height 20
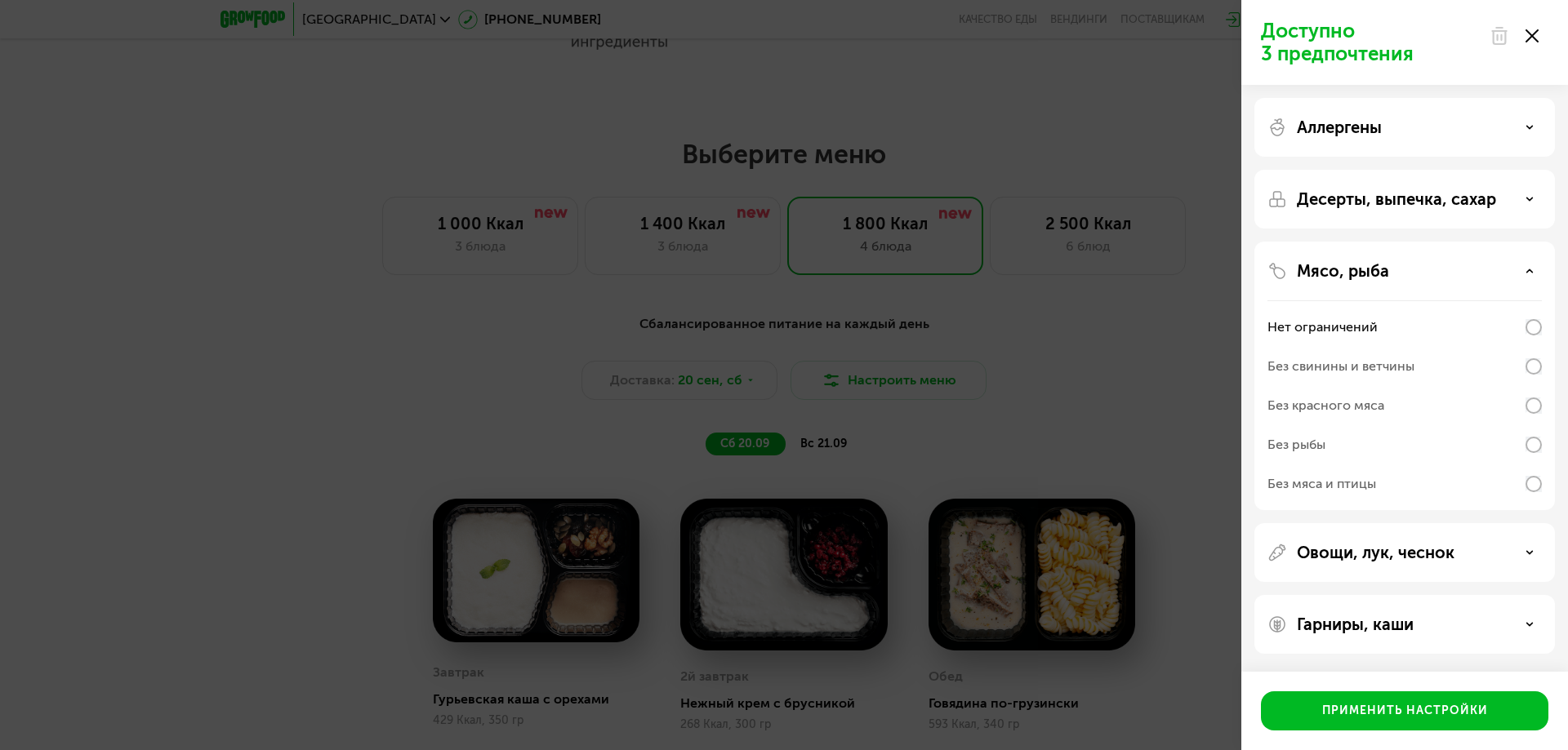
click at [1085, 411] on div "Доступно 3 предпочтения Аллергены Десерты, выпечка, сахар Мясо, рыба Нет ограни…" at bounding box center [784, 375] width 1568 height 750
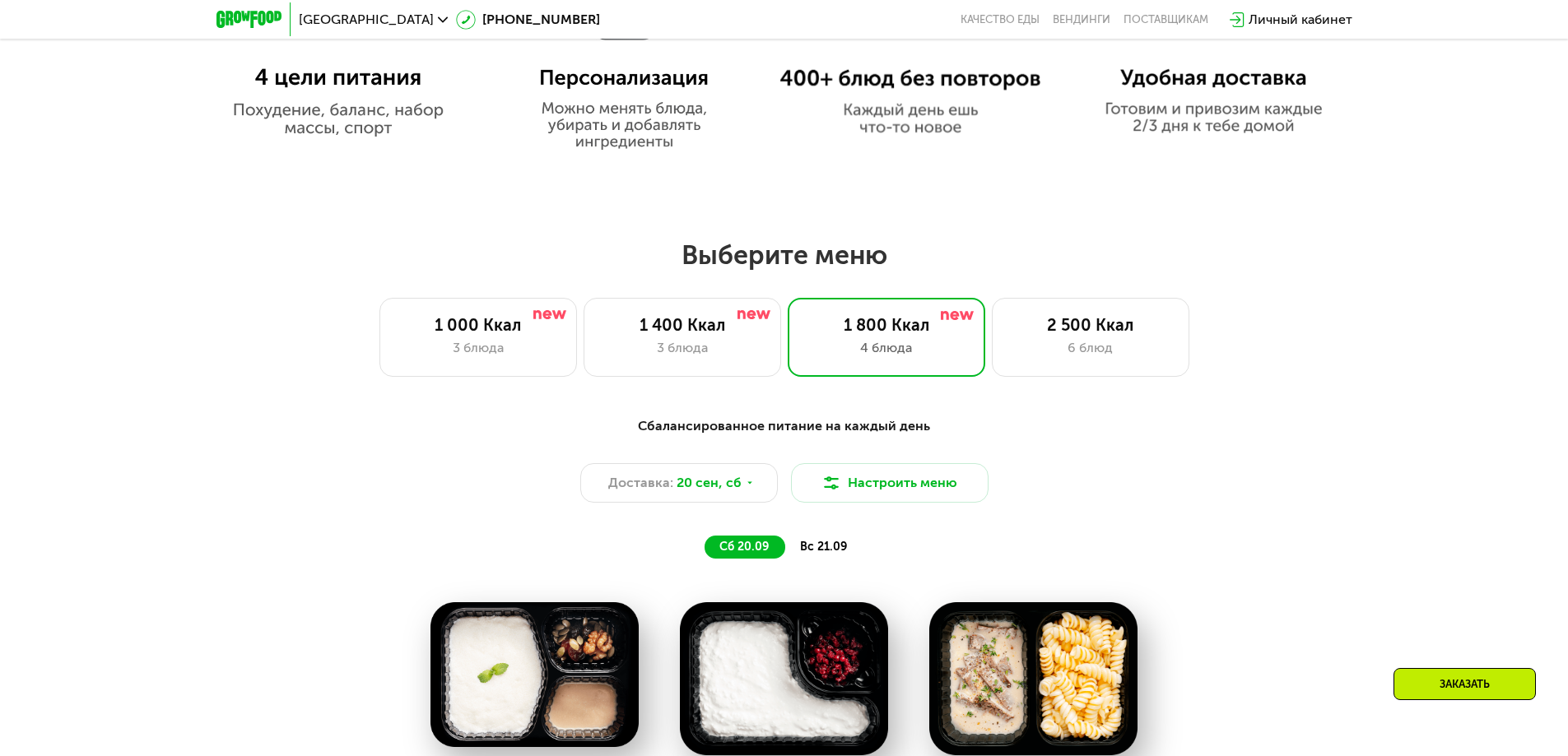
scroll to position [1146, 0]
